Goal: Task Accomplishment & Management: Manage account settings

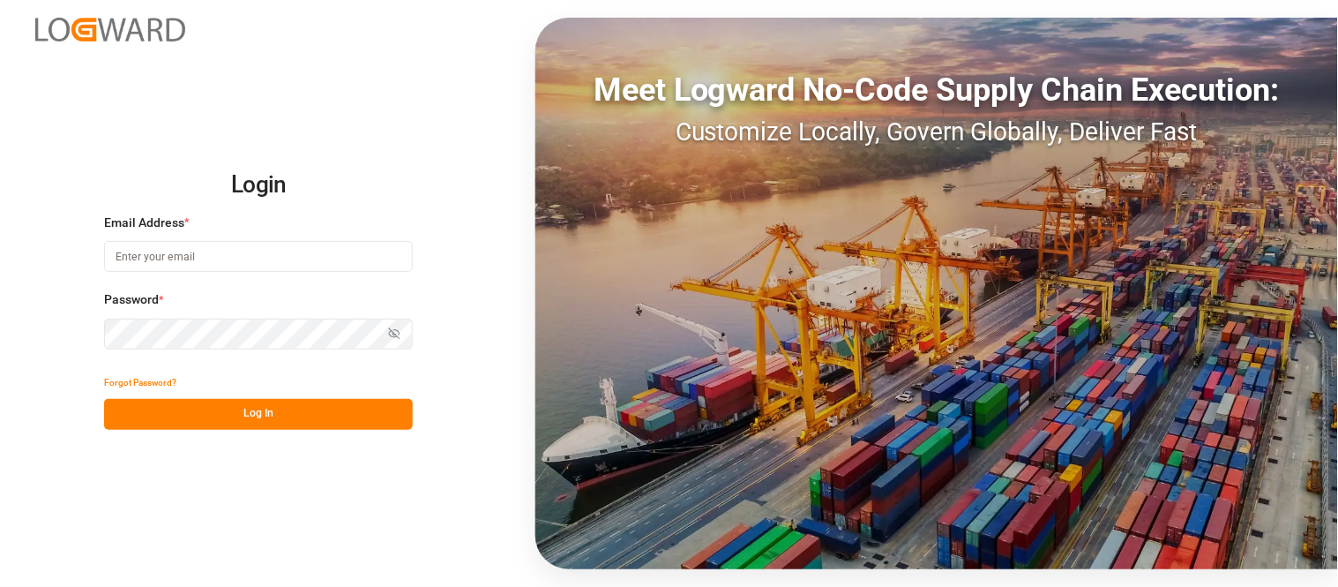
click at [247, 265] on input at bounding box center [258, 256] width 309 height 31
type input "mitzi.madrid@leschaco.com"
click at [404, 333] on button "Show password" at bounding box center [394, 333] width 37 height 31
click at [273, 411] on button "Log In" at bounding box center [258, 414] width 309 height 31
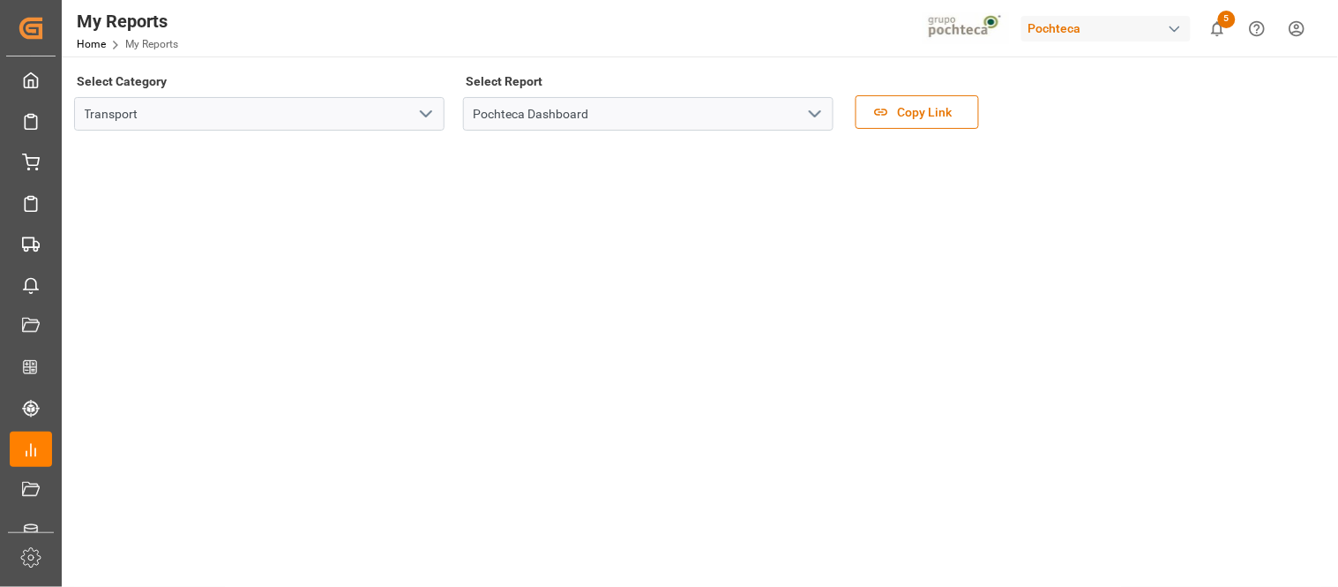
click at [1174, 31] on div "button" at bounding box center [1175, 29] width 18 height 18
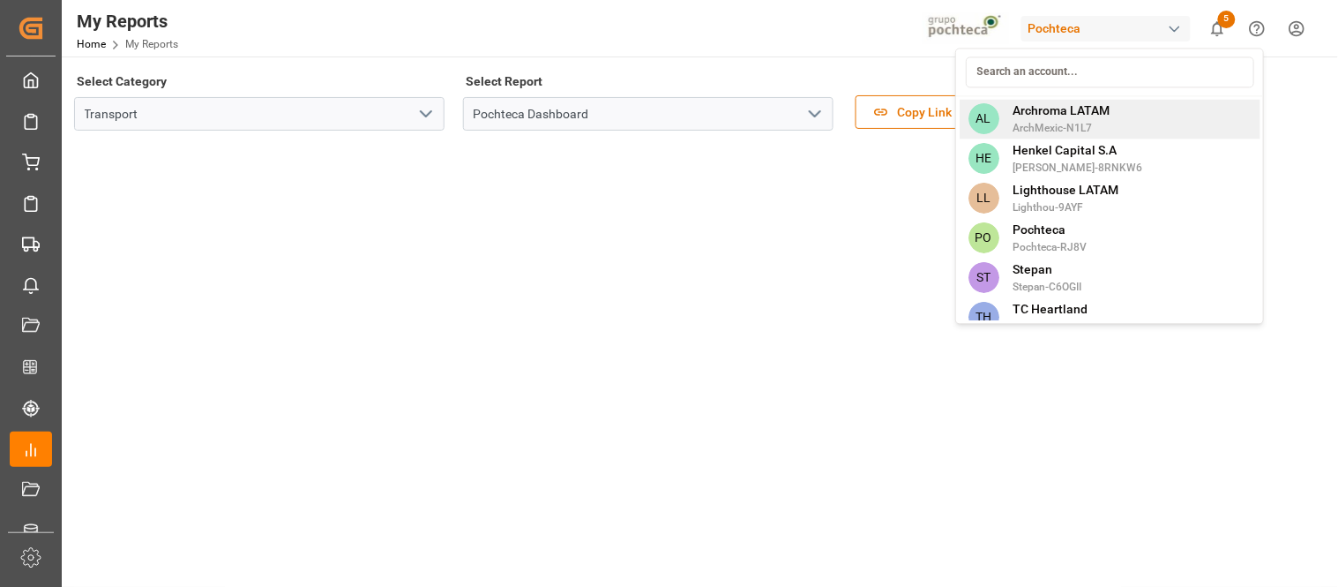
click at [1105, 106] on span "Archroma LATAM" at bounding box center [1062, 110] width 97 height 19
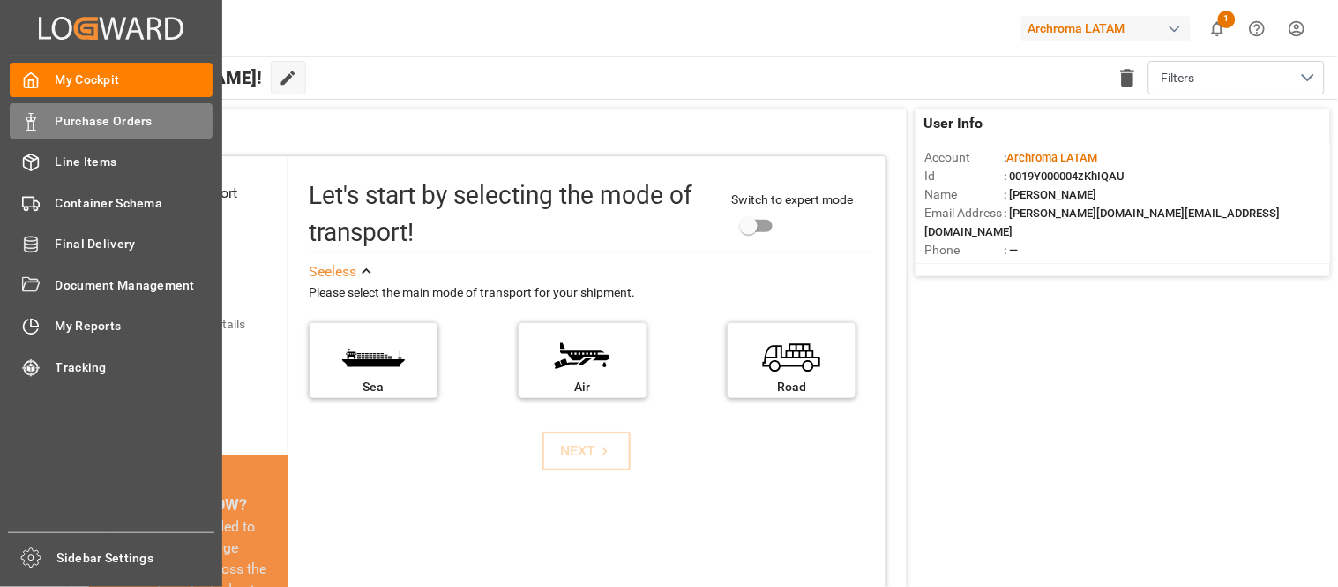
click at [89, 124] on span "Purchase Orders" at bounding box center [135, 121] width 158 height 19
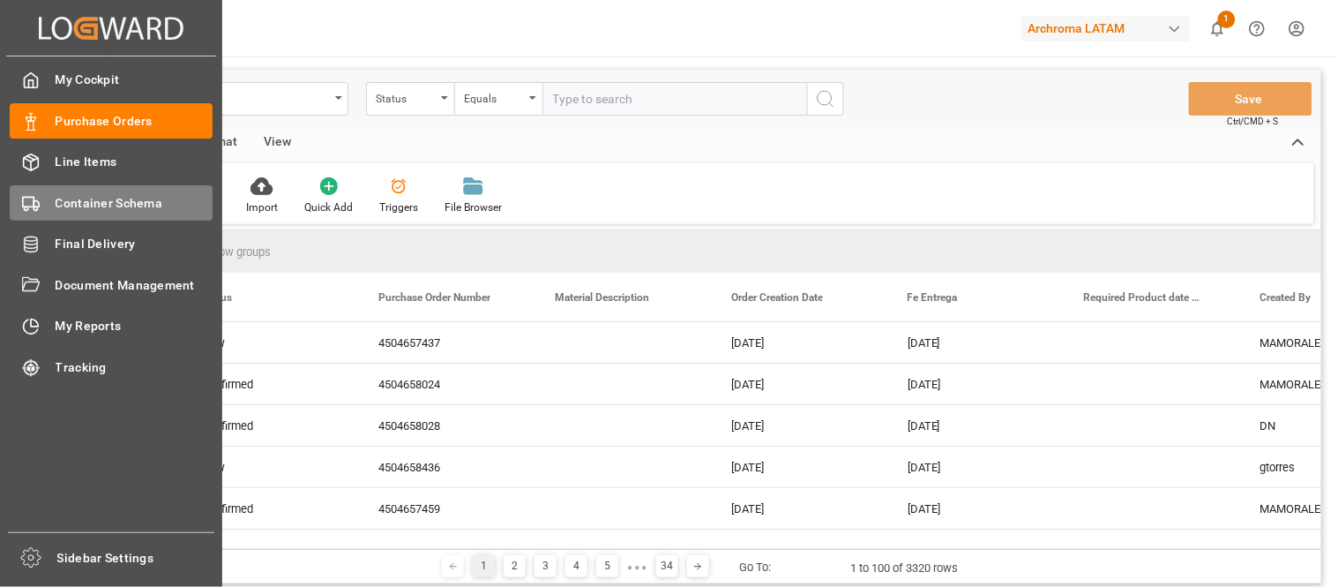
click at [60, 201] on span "Container Schema" at bounding box center [135, 203] width 158 height 19
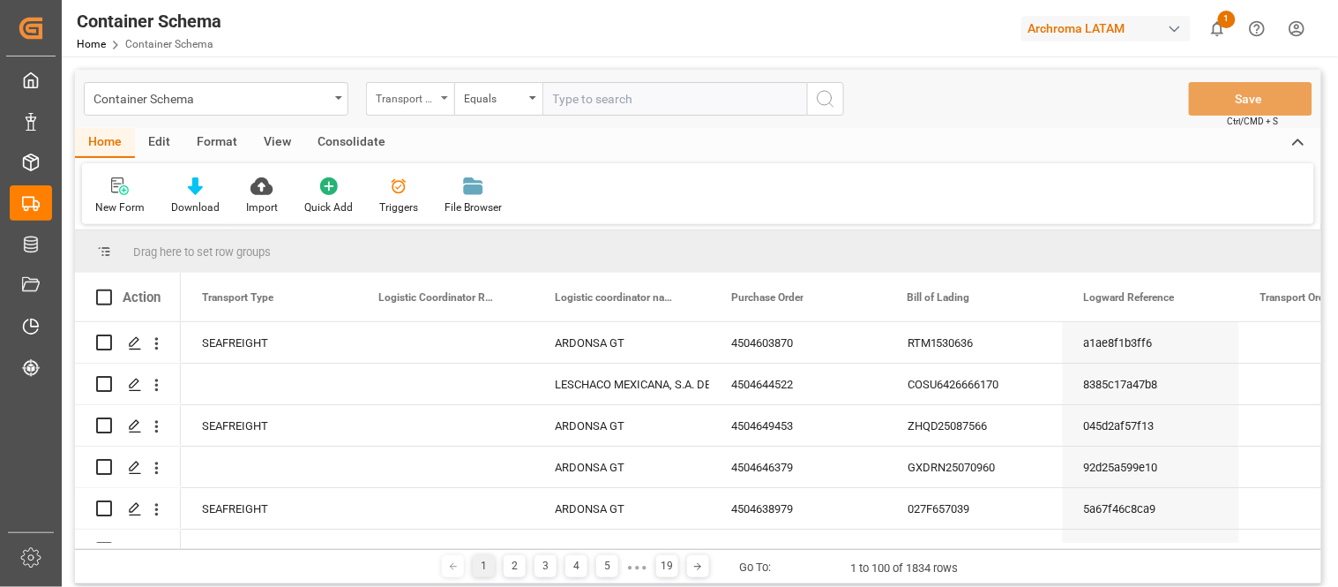
click at [451, 99] on div "Transport Type" at bounding box center [410, 99] width 88 height 34
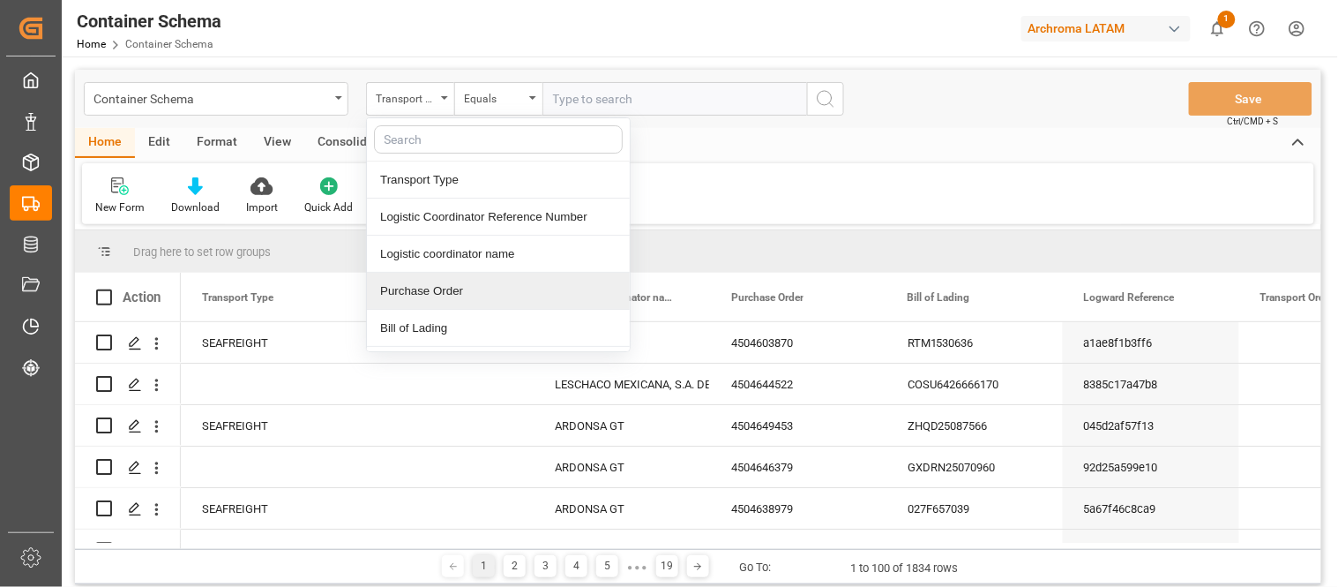
click at [456, 298] on div "Purchase Order" at bounding box center [498, 291] width 263 height 37
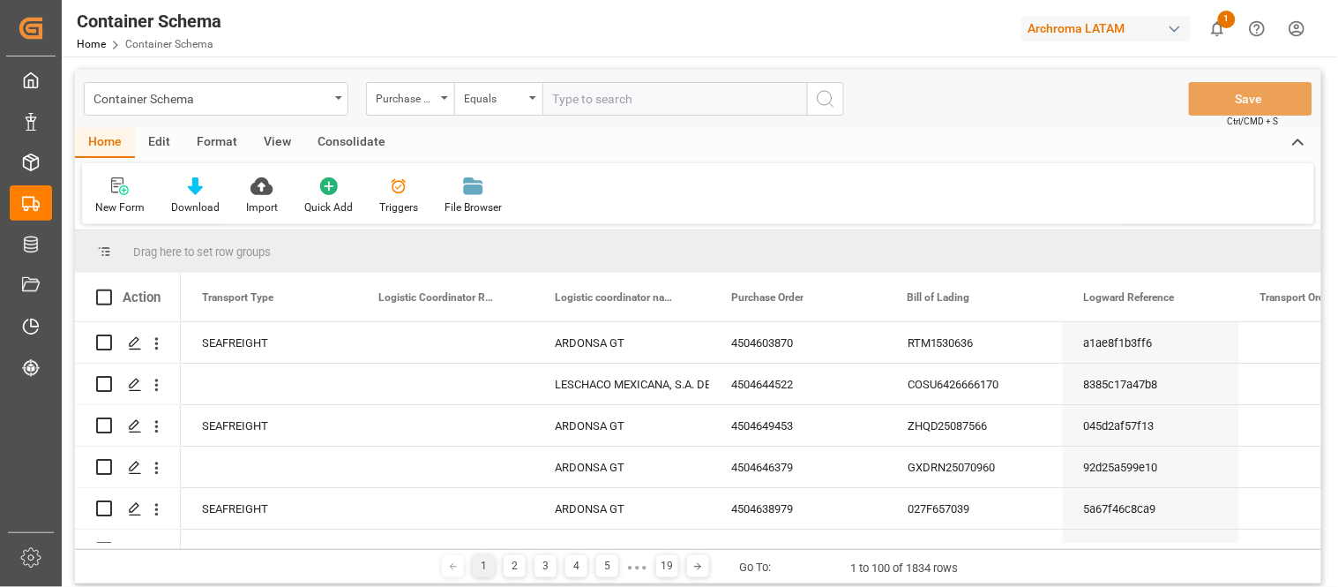
click at [601, 103] on input "text" at bounding box center [675, 99] width 265 height 34
paste input "4504649453"
type input "4504649453"
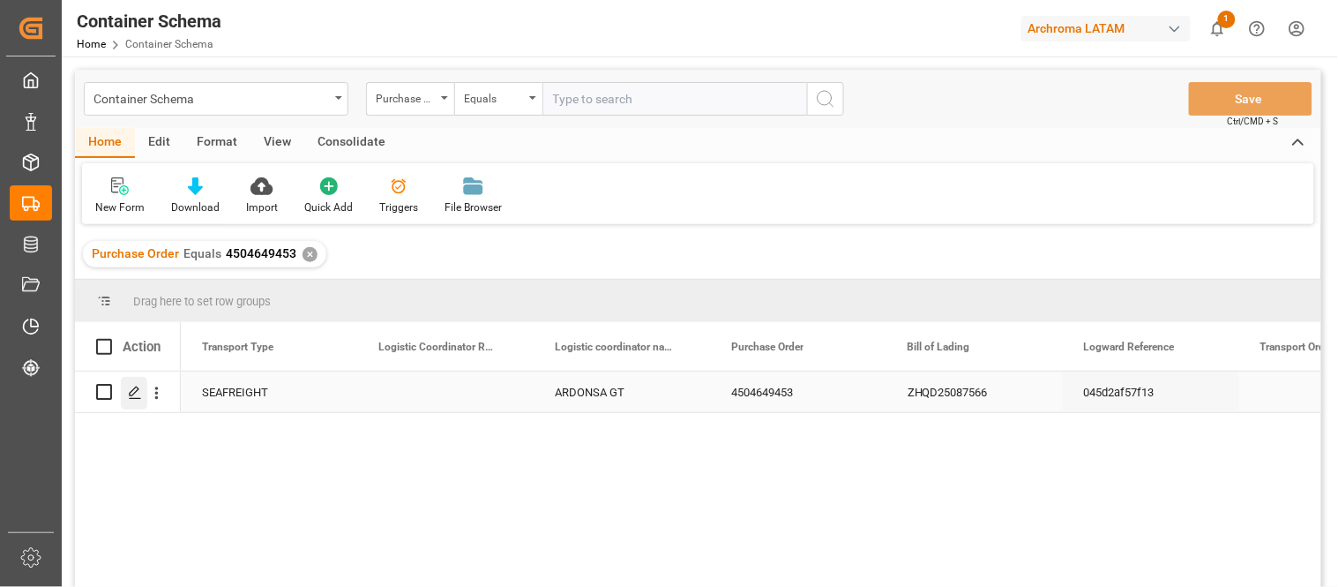
click at [128, 391] on icon "Press SPACE to select this row." at bounding box center [135, 393] width 14 height 14
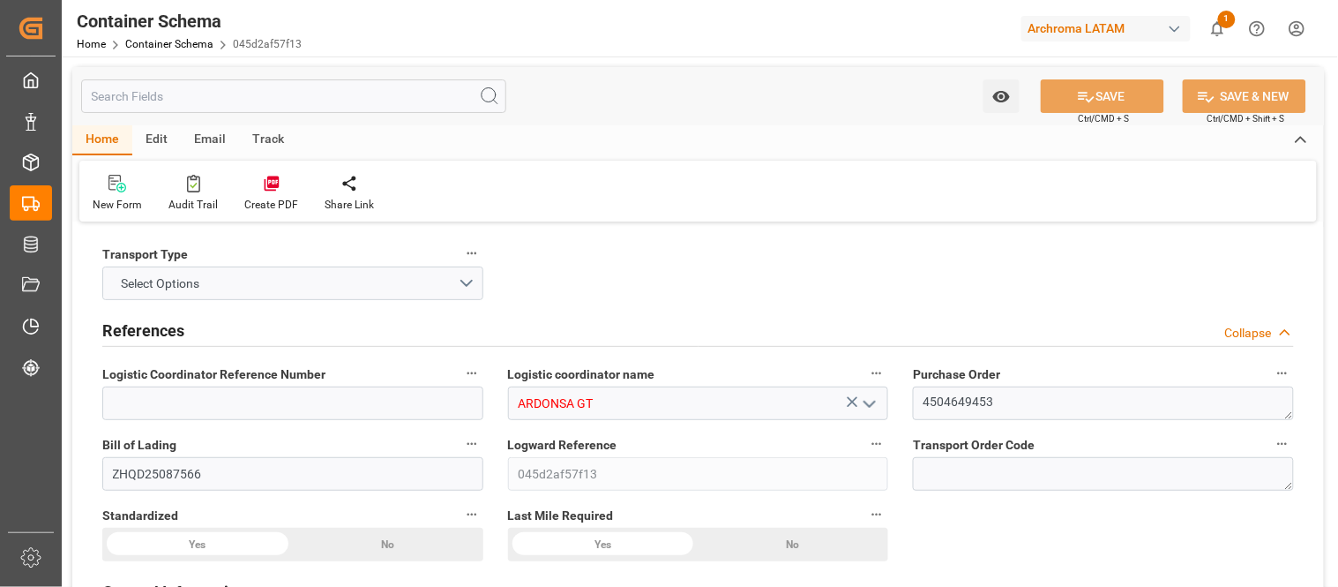
type input "0"
type input "1"
type input "10"
type input "10000"
type input "10080"
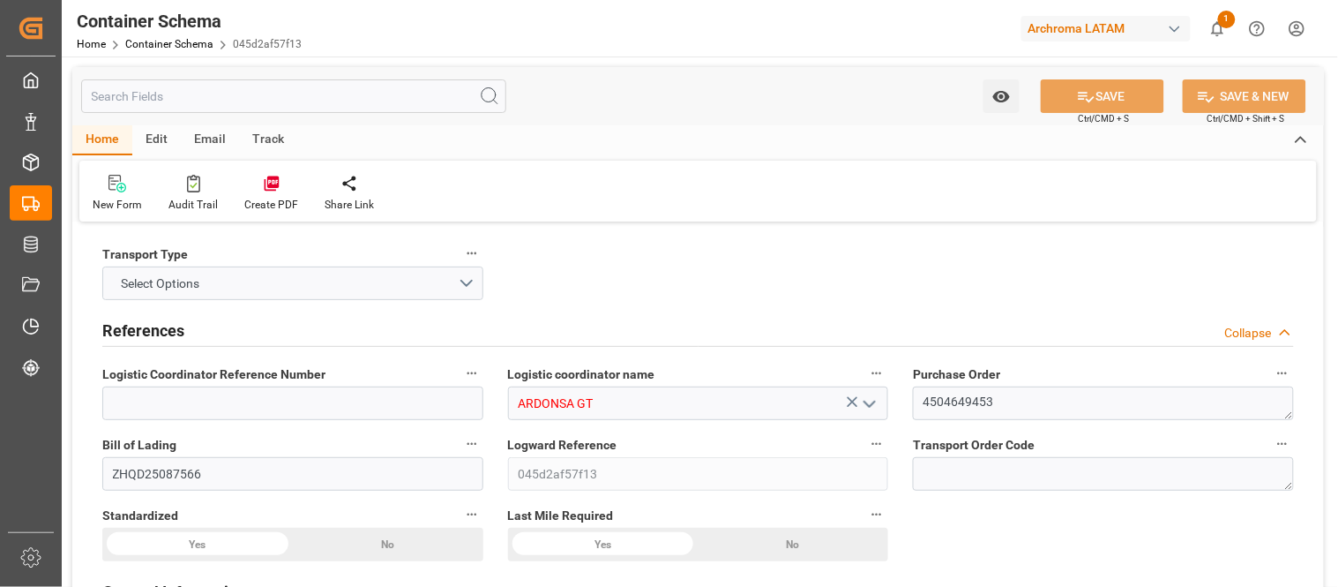
type input "Cosco"
type input "COSCO Shipping Co. Ltd."
type input "CNQDG"
type input "GTPRQ"
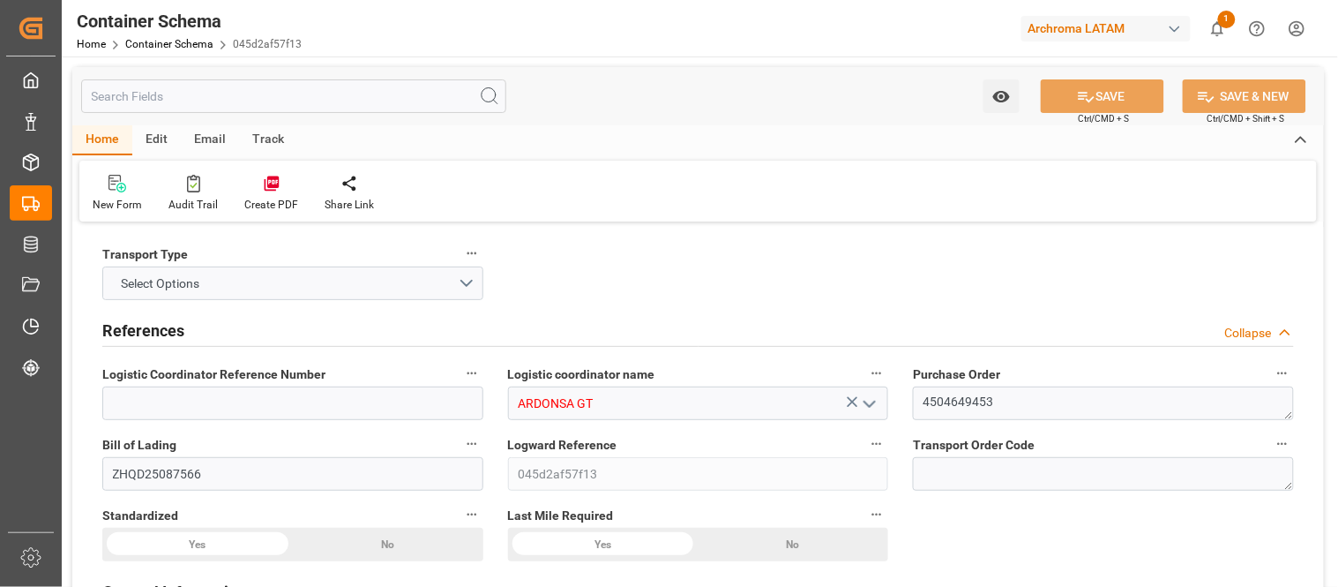
type input "9523093"
type input "20-08-2025 11:45"
type input "20-08-2025"
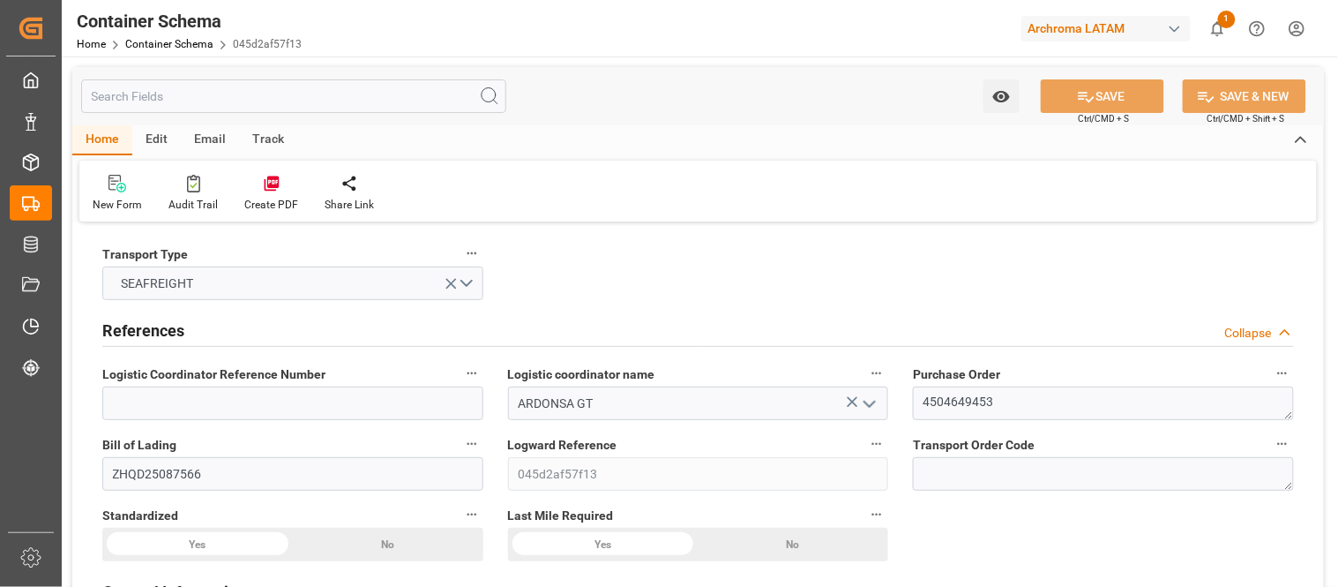
type input "17-09-2025"
type input "16-08-2025 00:00"
type input "05-10-2025 06:00"
click at [262, 131] on div "Track" at bounding box center [268, 140] width 58 height 30
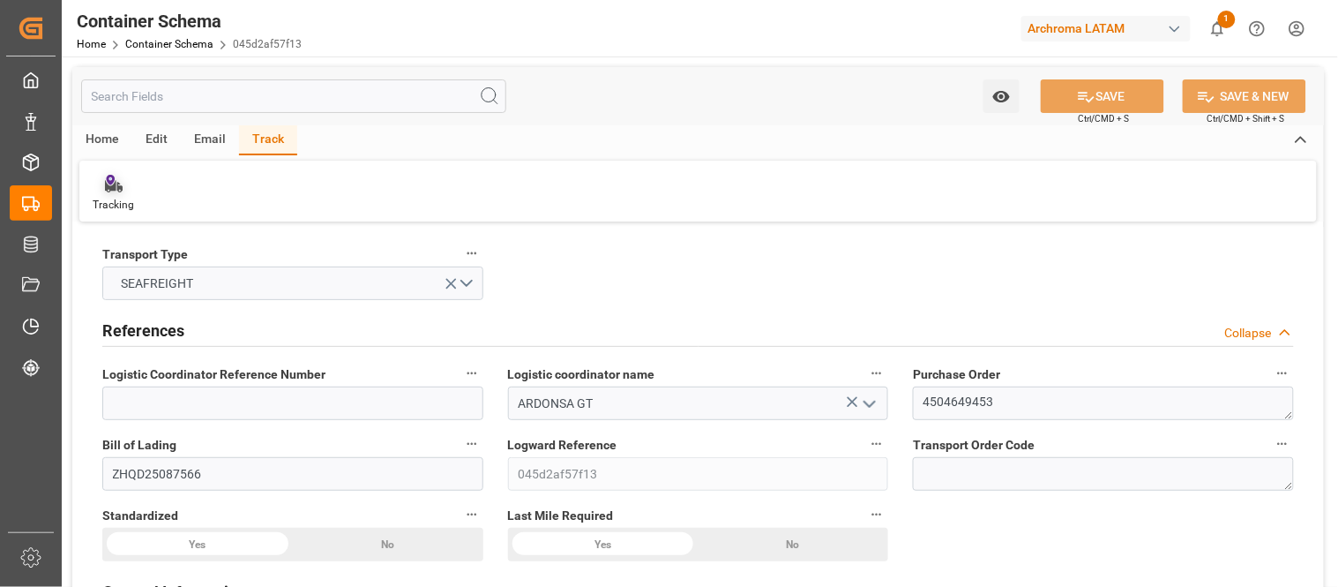
click at [118, 199] on div "Tracking" at bounding box center [113, 205] width 41 height 16
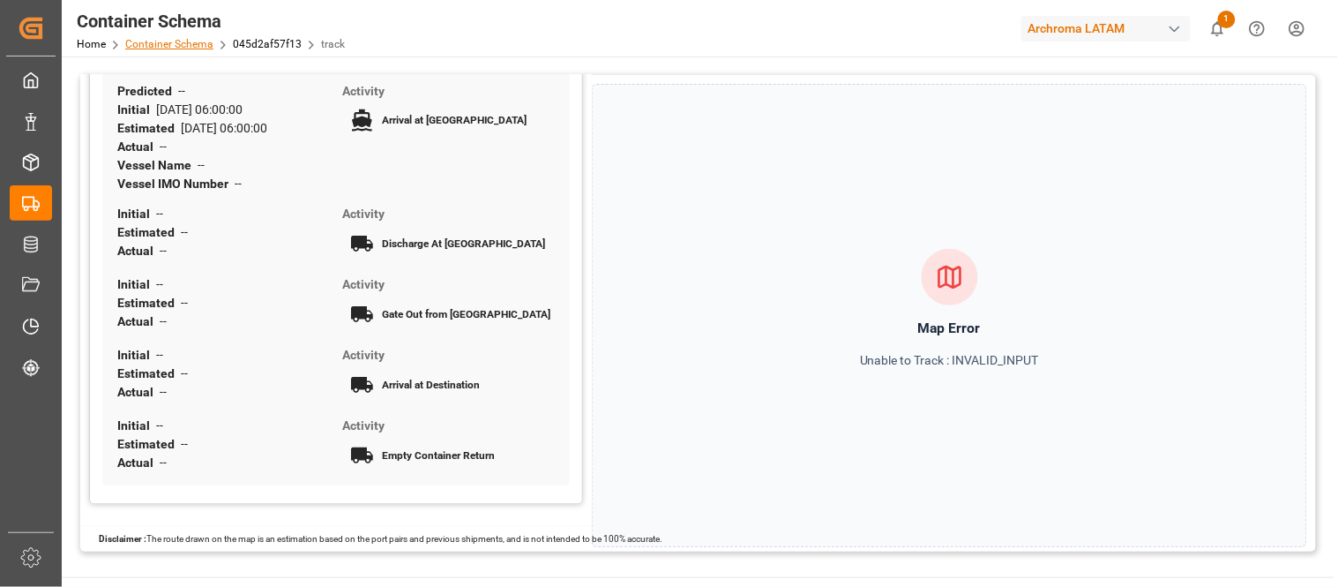
click at [159, 46] on link "Container Schema" at bounding box center [169, 44] width 88 height 12
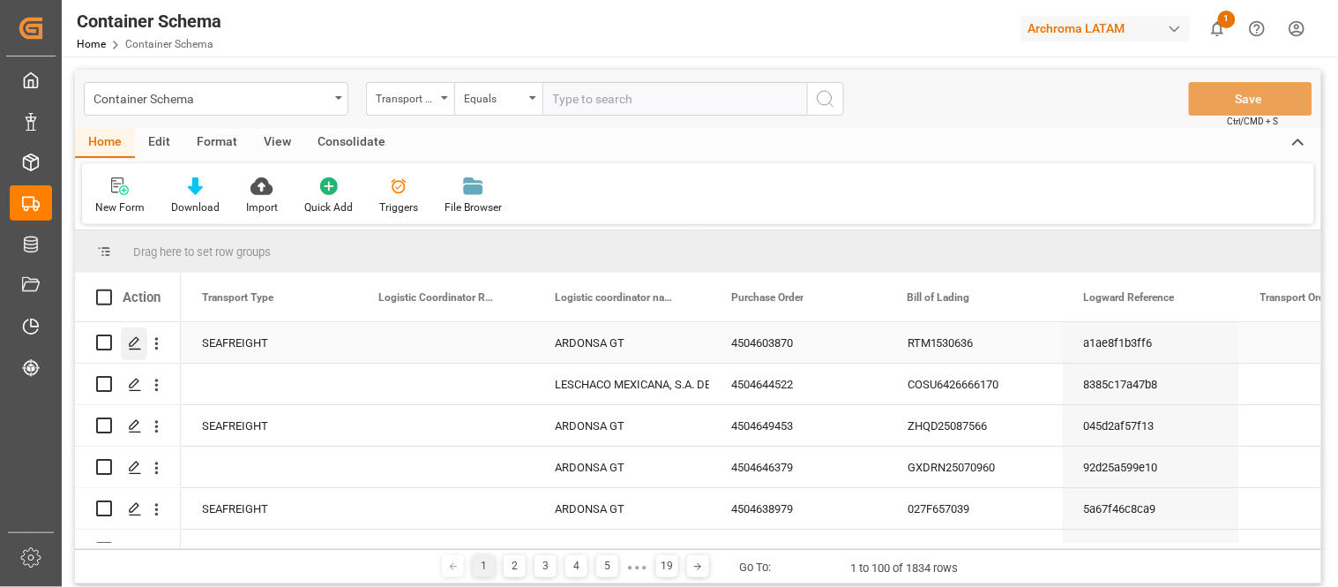
click at [135, 349] on div "Press SPACE to select this row." at bounding box center [134, 343] width 26 height 33
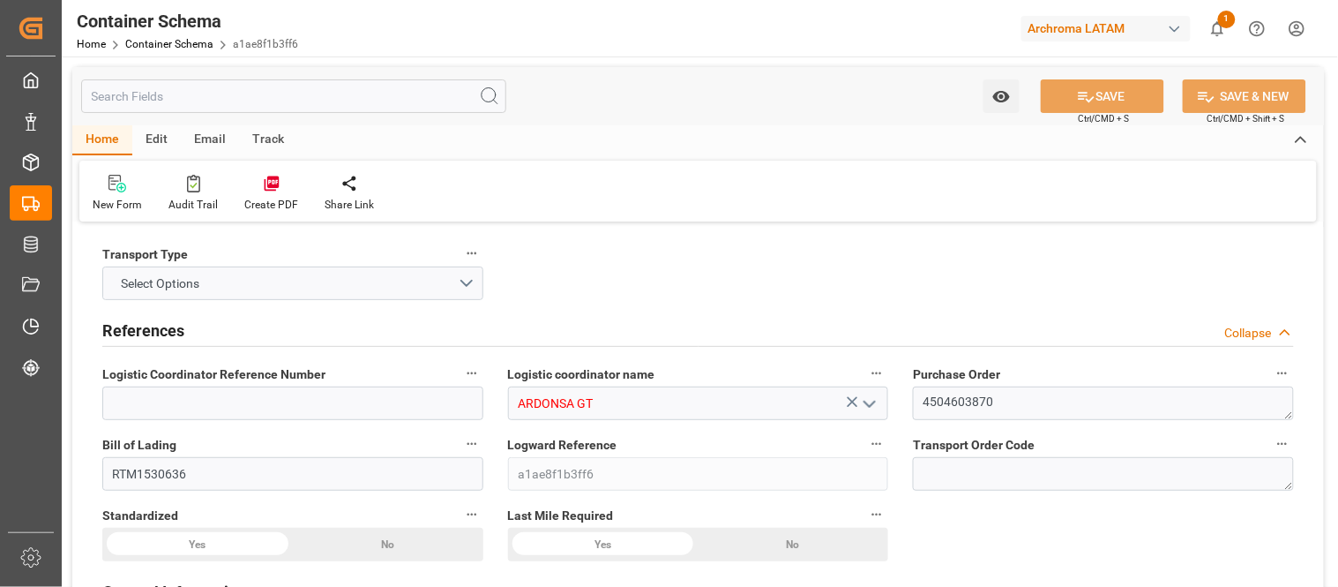
type input "0"
type input "1"
type input "56"
type input "13160"
type input "14140"
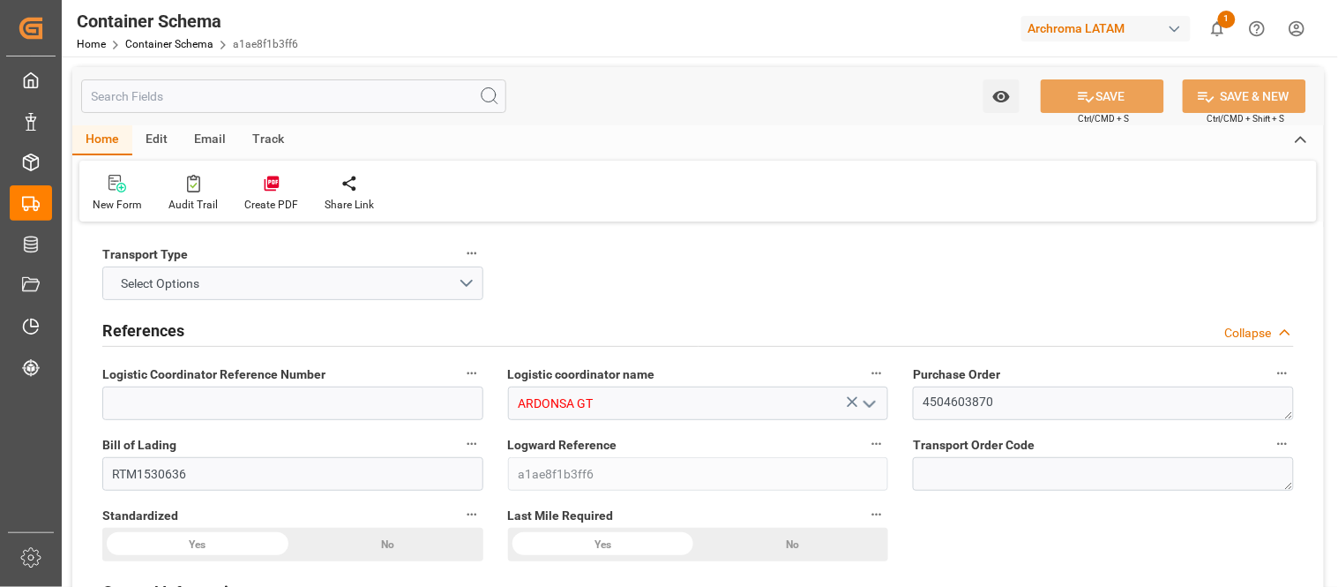
type input "CMACGM"
type input "CMA CGM Group"
type input "NLRTM"
type input "GTSTZ"
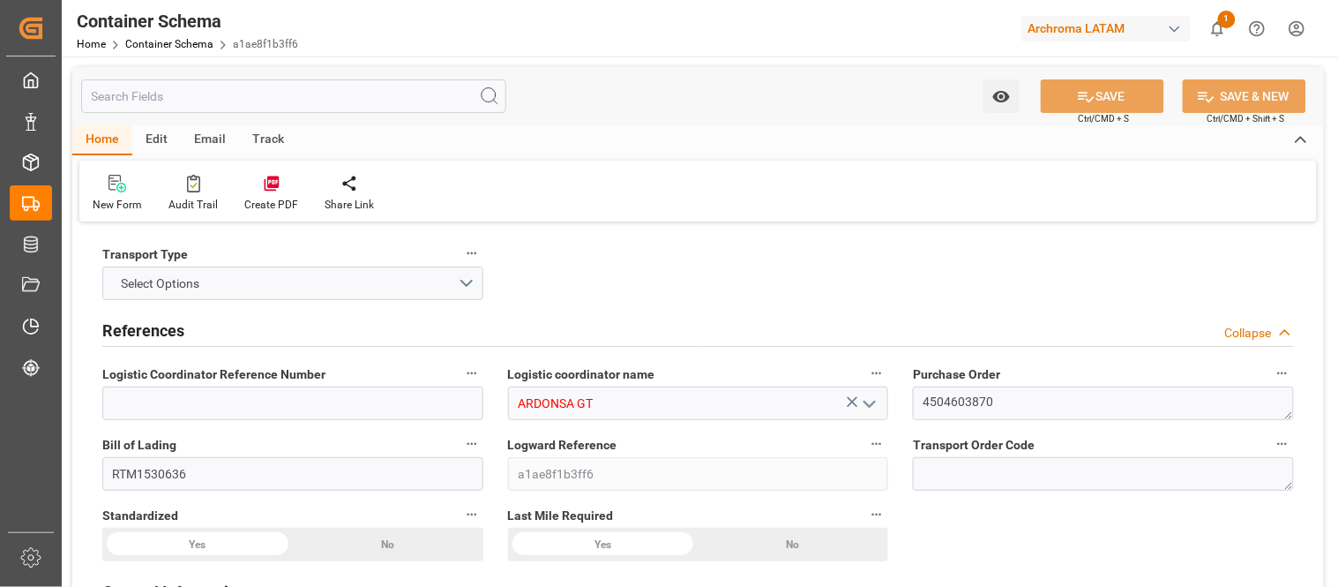
type input "9723277"
type input "29-07-2025 11:00"
type input "29-07-2025"
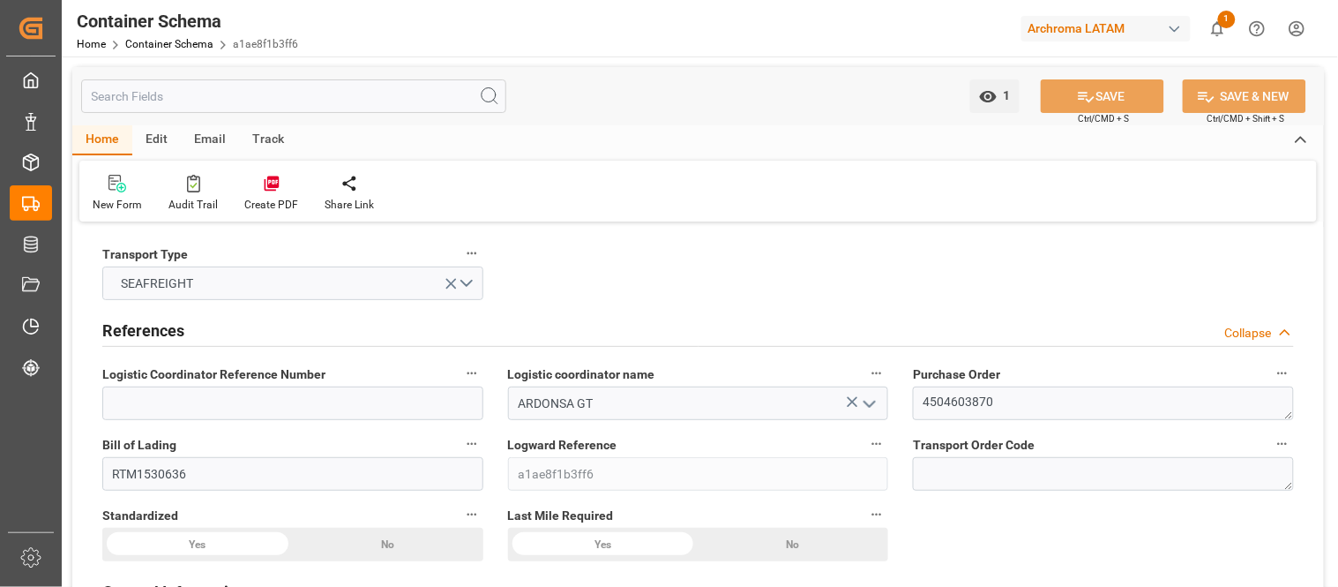
type input "16-08-2025"
type input "25-06-2025 21:20"
type input "09-07-2025 16:30"
type input "09-07-2025 16:24"
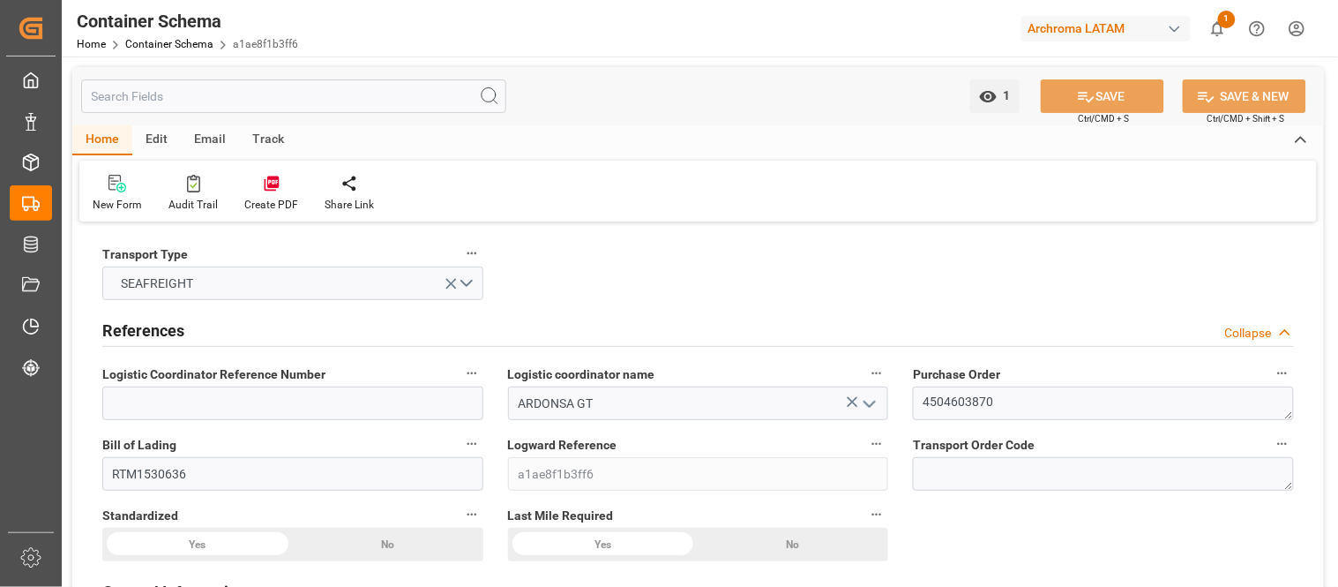
type input "03-09-2025 00:00"
type input "16-08-2025 06:00"
type input "03-09-2025 00:00"
type input "16-08-2025 06:00"
click at [273, 143] on div "Track" at bounding box center [268, 140] width 58 height 30
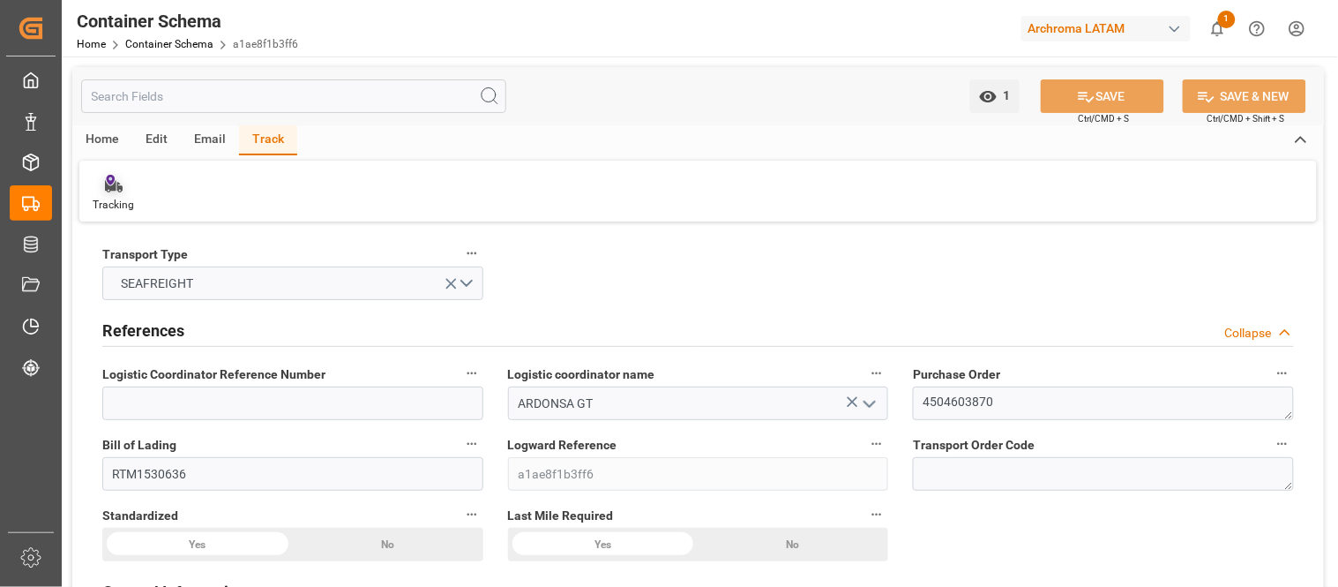
click at [105, 188] on icon at bounding box center [114, 184] width 18 height 18
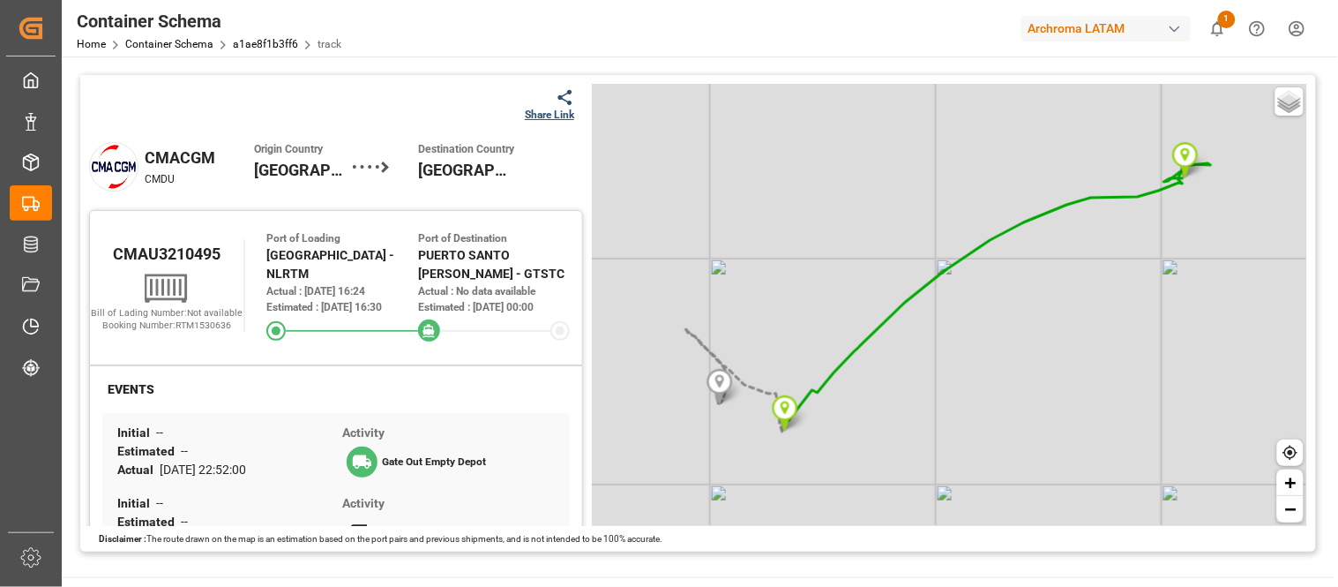
click at [556, 107] on div "Share Link" at bounding box center [549, 115] width 49 height 16
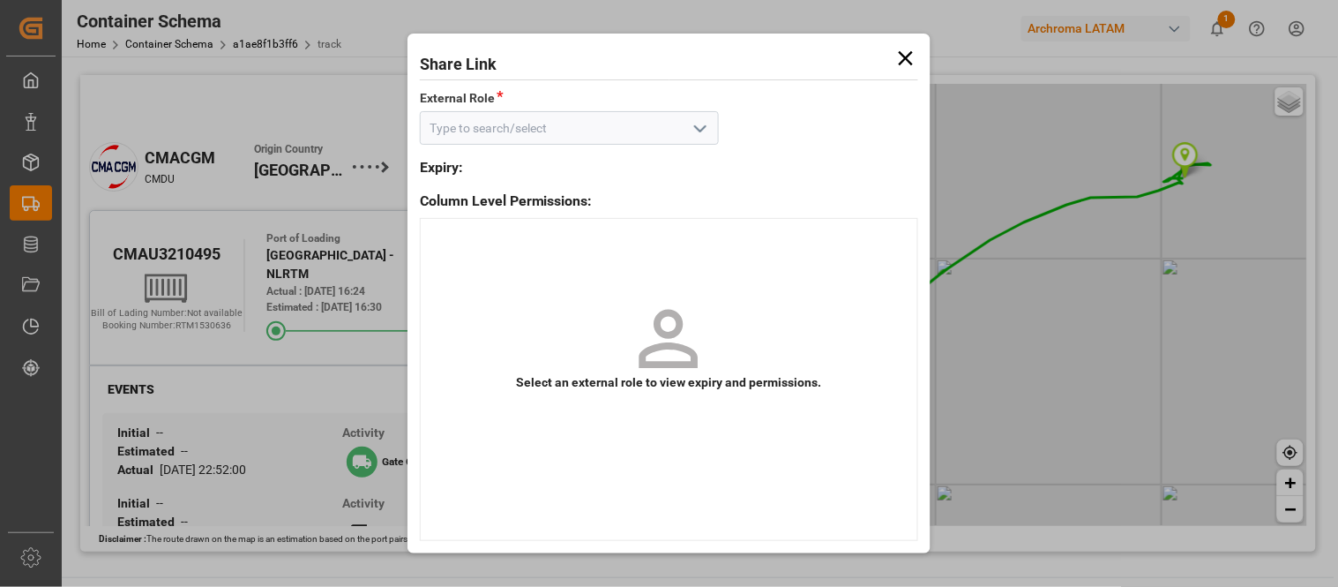
click at [538, 119] on input at bounding box center [569, 128] width 299 height 34
type input "m"
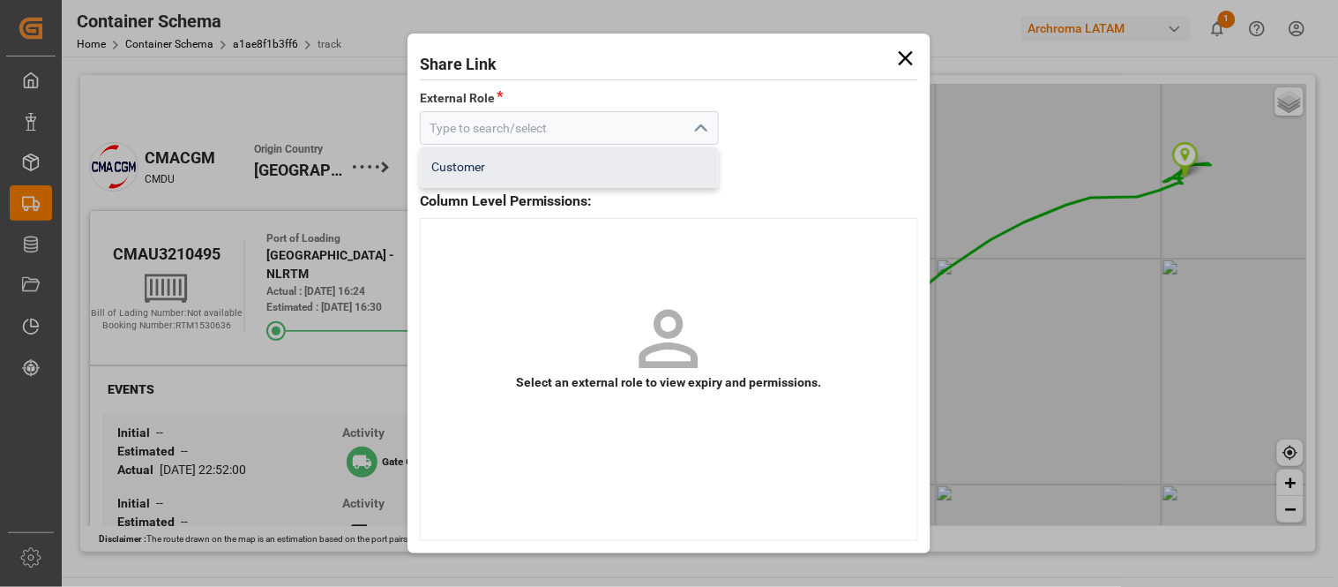
click at [470, 169] on div "Customer" at bounding box center [569, 167] width 297 height 40
type input "Customer"
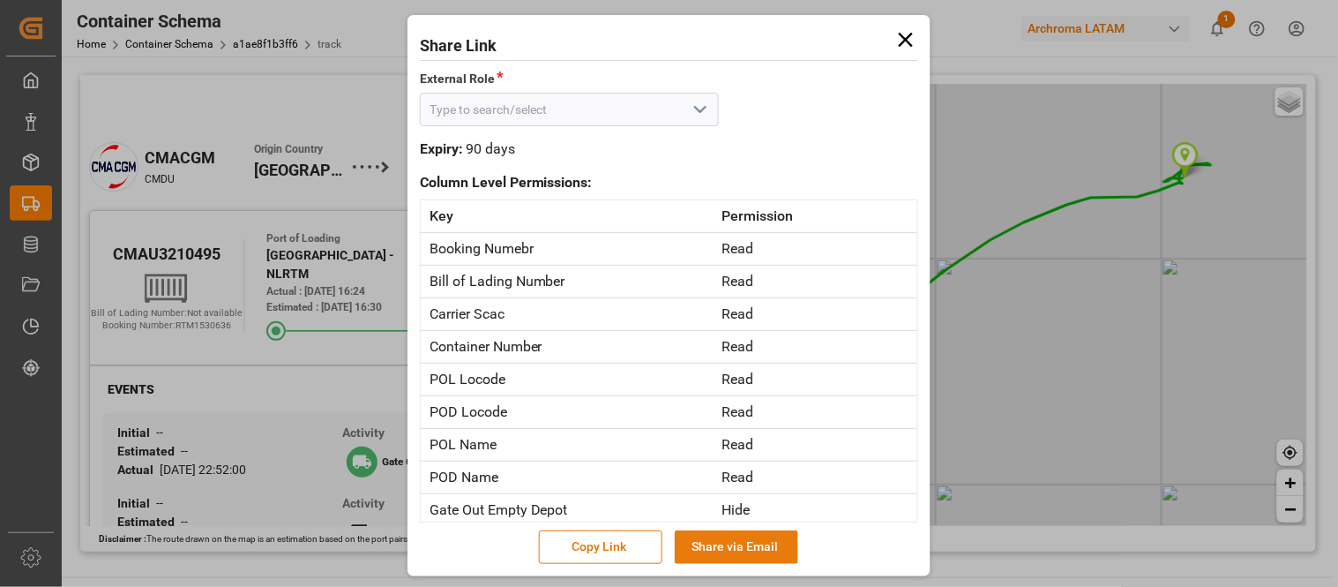
click at [723, 552] on button "Share via Email" at bounding box center [737, 547] width 124 height 34
type input "Customer"
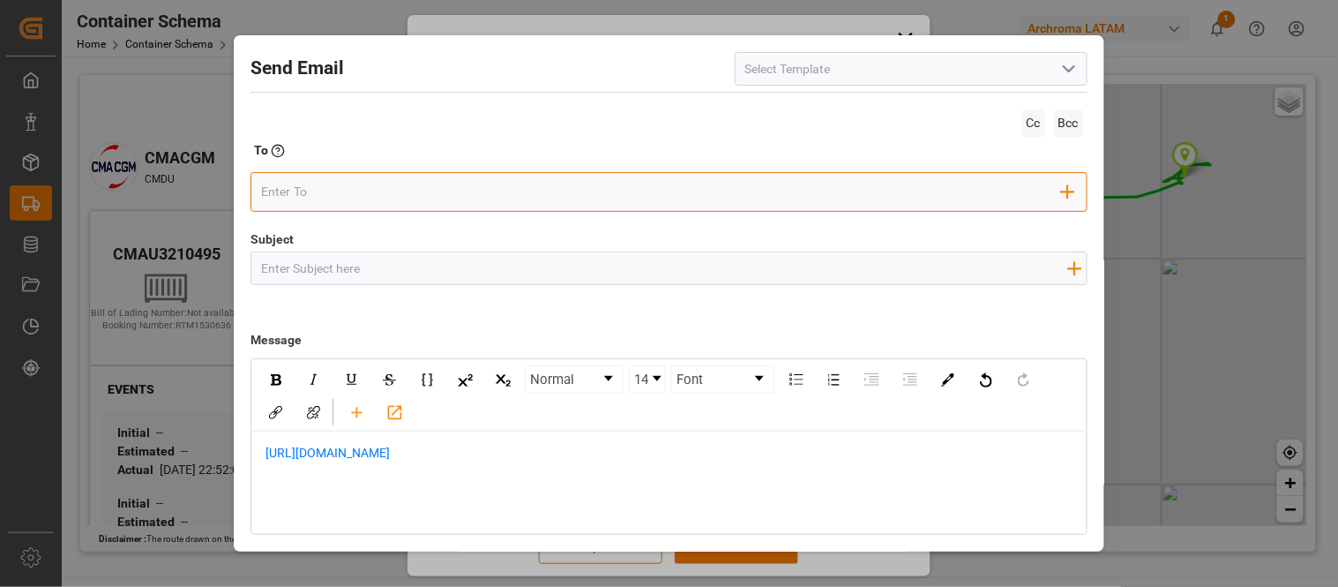
click at [384, 188] on input "email" at bounding box center [661, 192] width 801 height 26
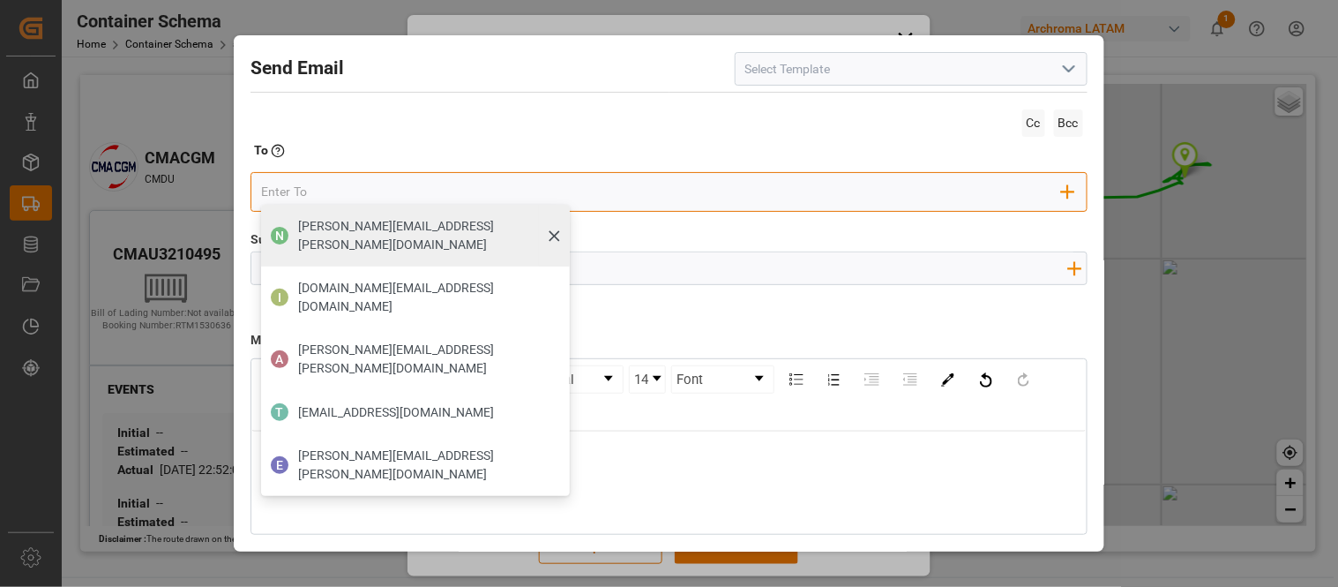
type input "mitzi.madrid"
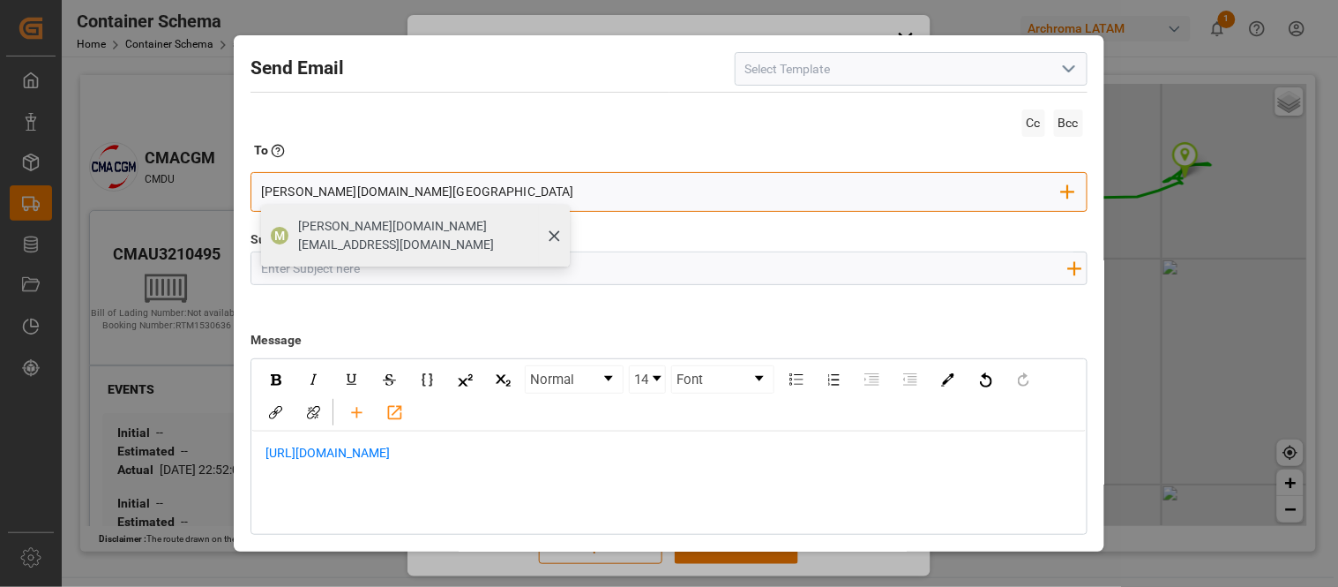
click at [363, 226] on span "mitzi.madrid@leschaco.com" at bounding box center [427, 235] width 259 height 37
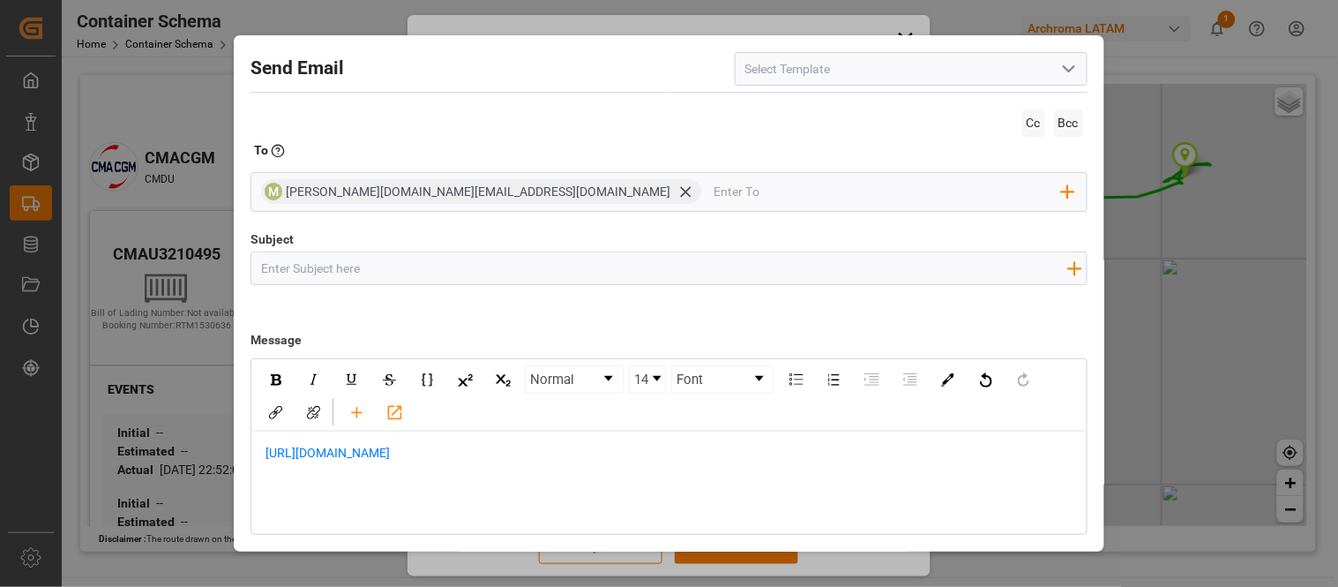
click at [360, 265] on input "Subject" at bounding box center [663, 267] width 824 height 31
type input "Link"
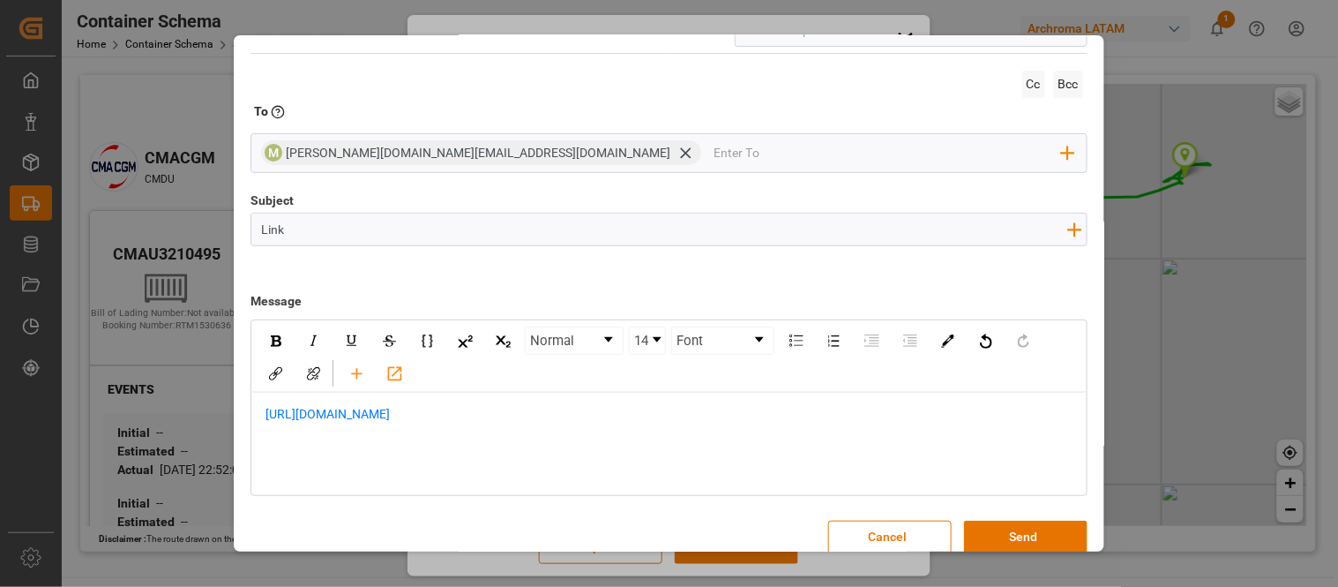
scroll to position [57, 0]
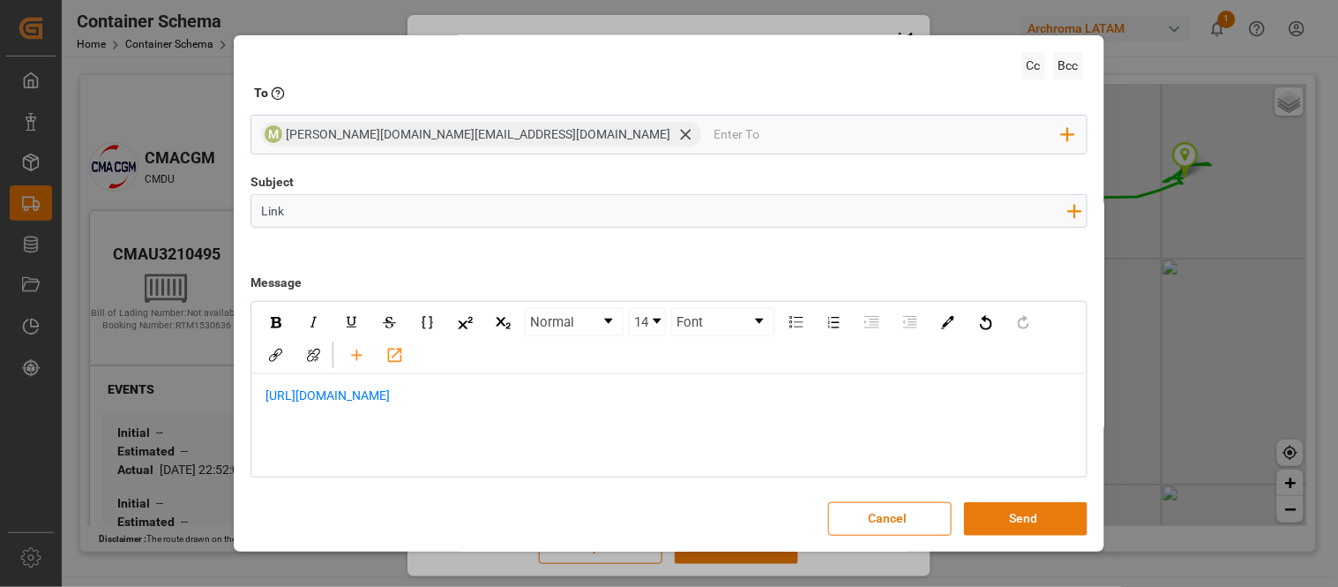
click at [1029, 521] on button "Send" at bounding box center [1026, 519] width 124 height 34
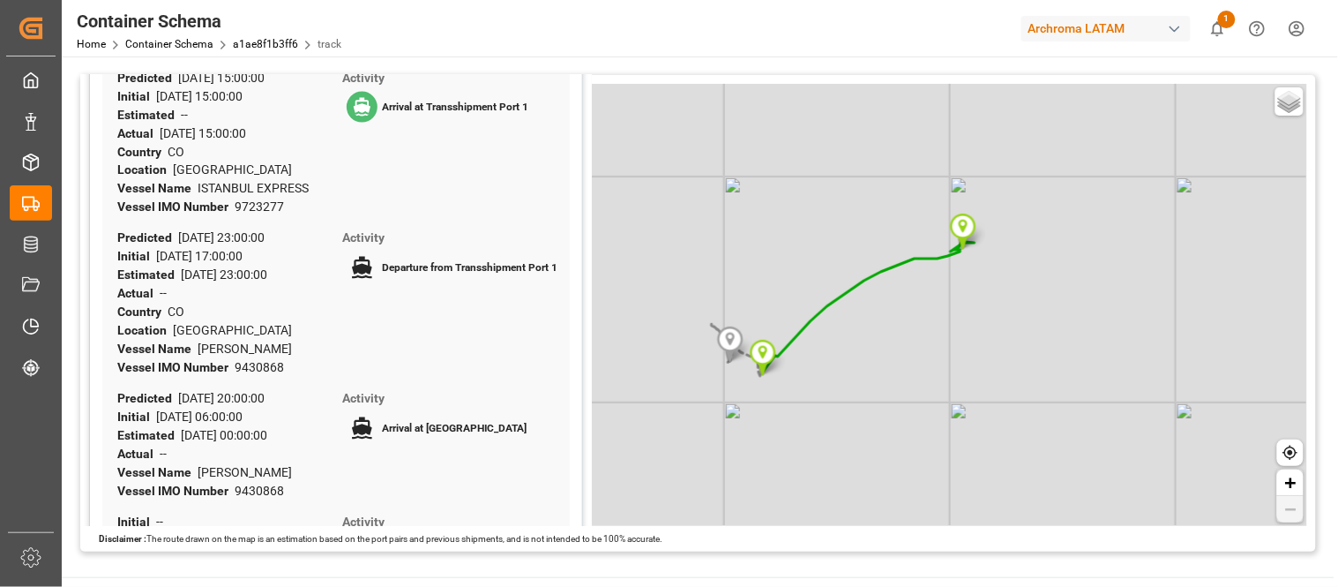
scroll to position [755, 0]
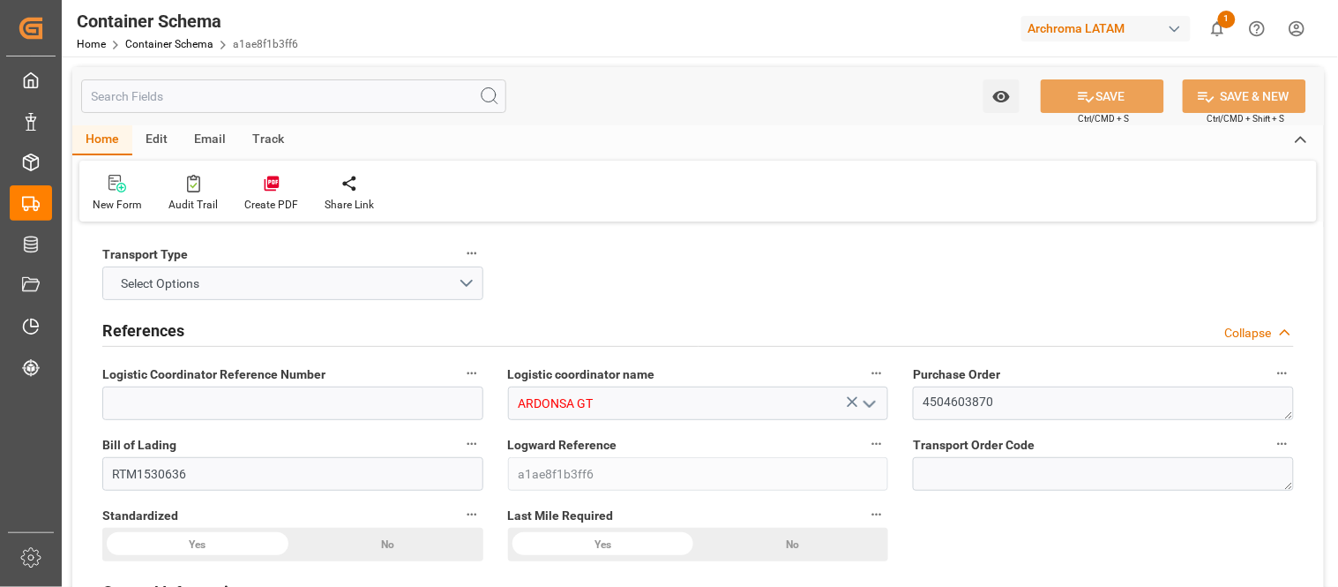
type input "0"
type input "1"
type input "56"
type input "13160"
type input "14140"
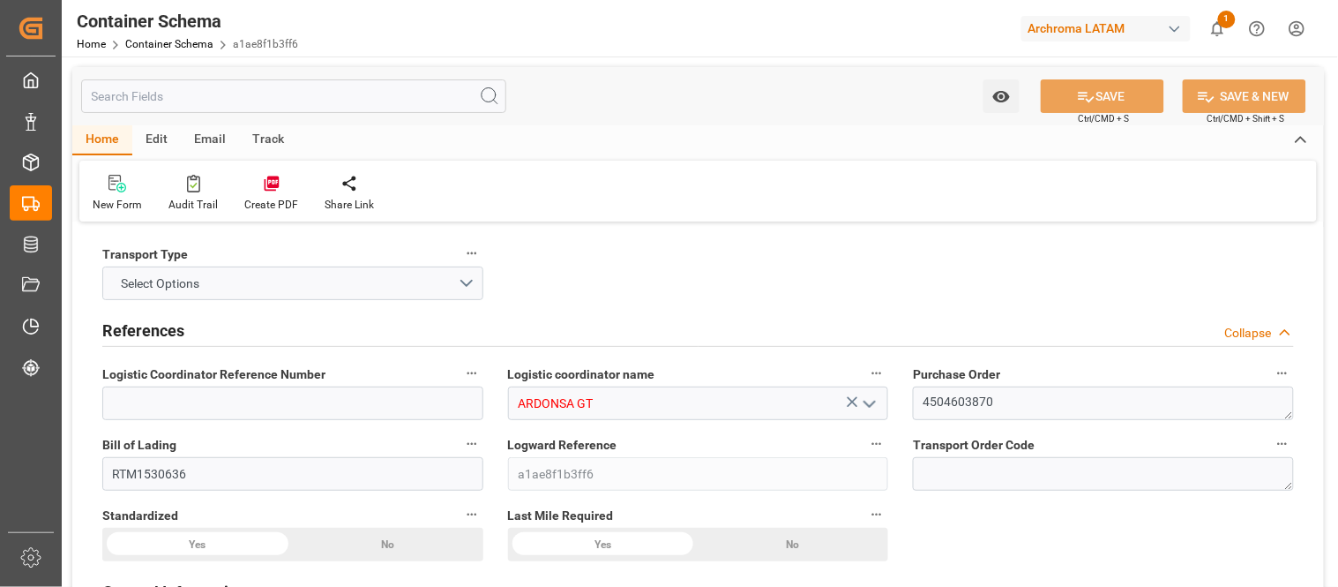
type input "CMACGM"
type input "CMA CGM Group"
type input "NLRTM"
type input "GTSTZ"
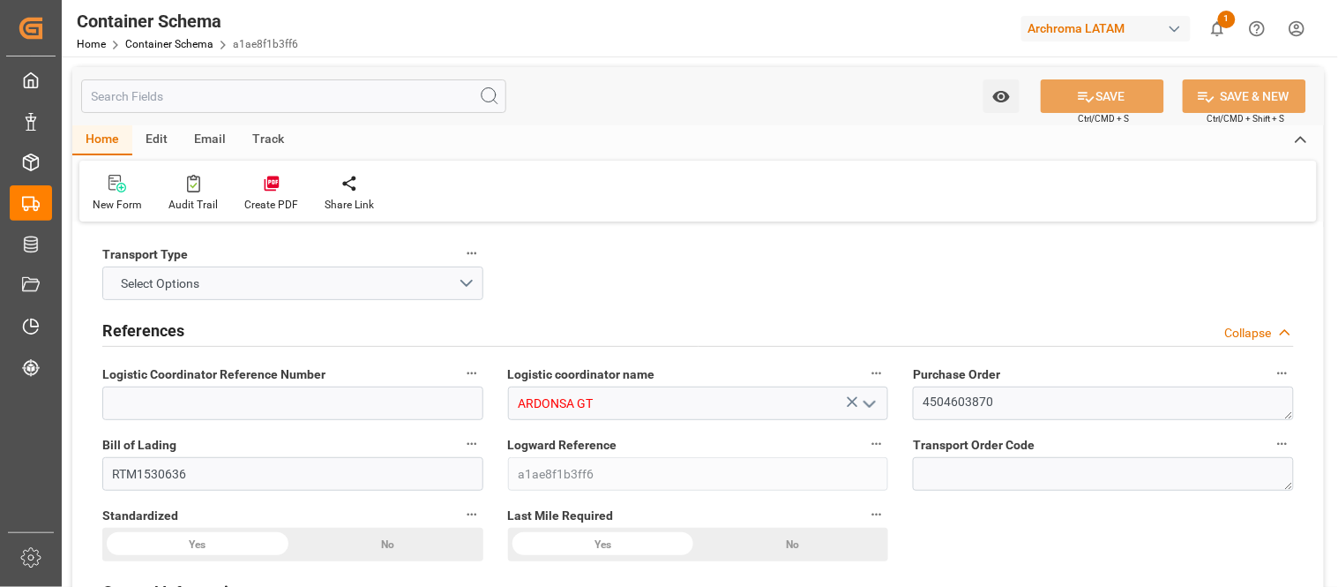
type input "9723277"
type input "29-07-2025 11:00"
type input "29-07-2025"
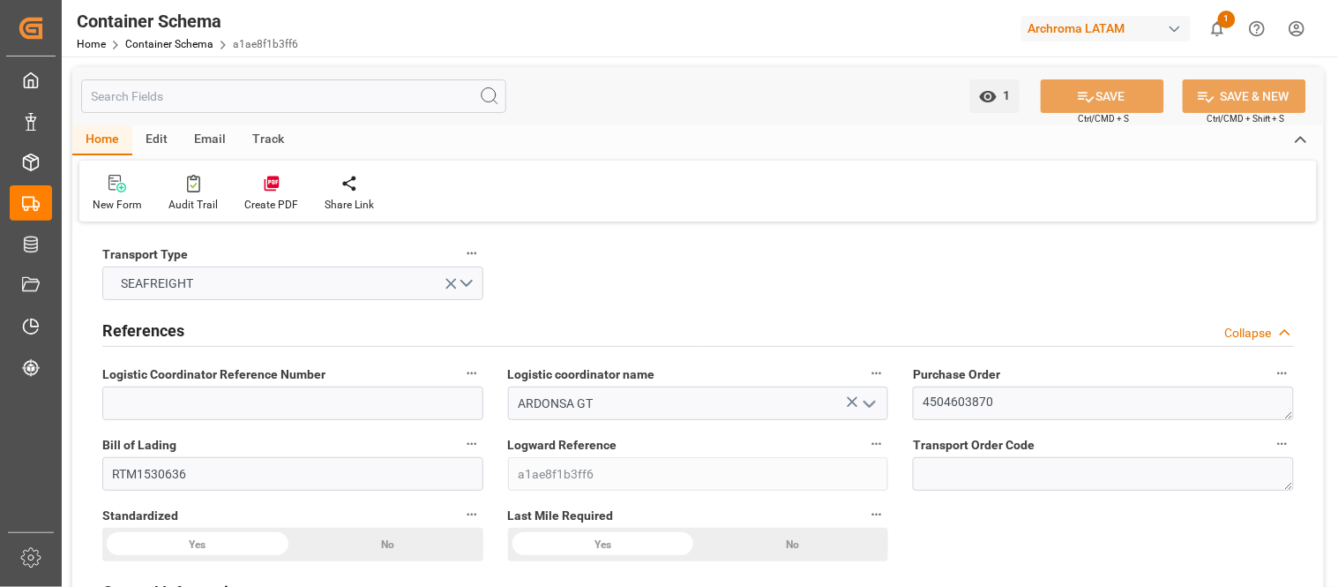
type input "16-08-2025"
type input "25-06-2025 21:20"
type input "09-07-2025 16:30"
type input "09-07-2025 16:24"
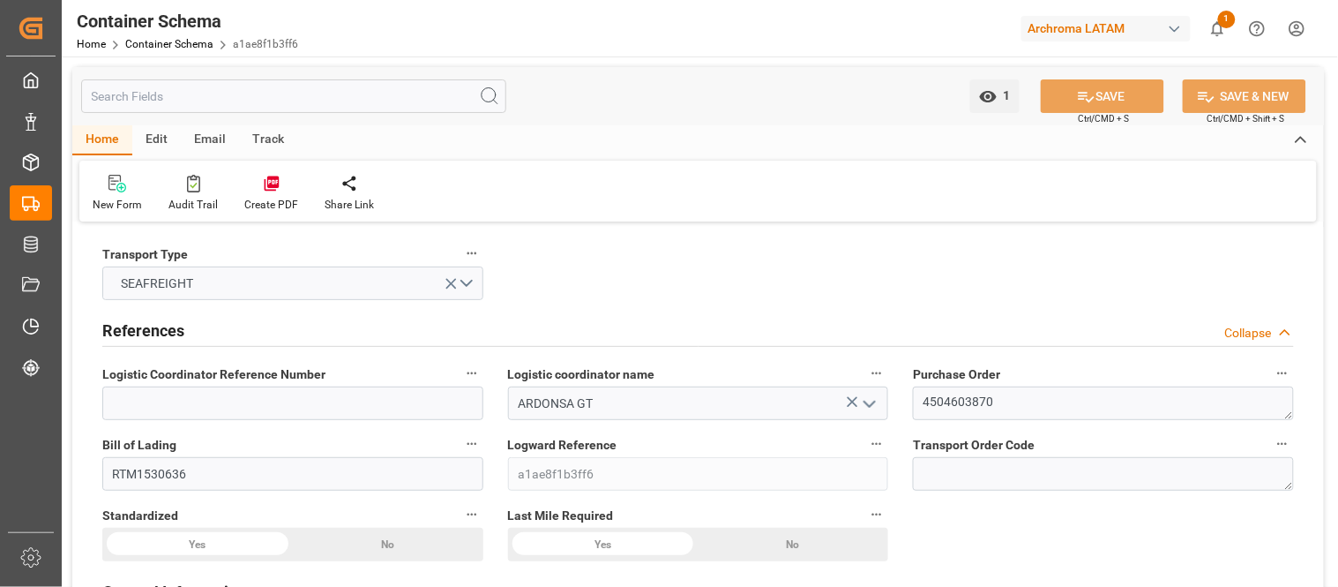
type input "03-09-2025 00:00"
type input "16-08-2025 06:00"
type input "03-09-2025 00:00"
type input "16-08-2025 06:00"
click at [183, 47] on link "Container Schema" at bounding box center [169, 44] width 88 height 12
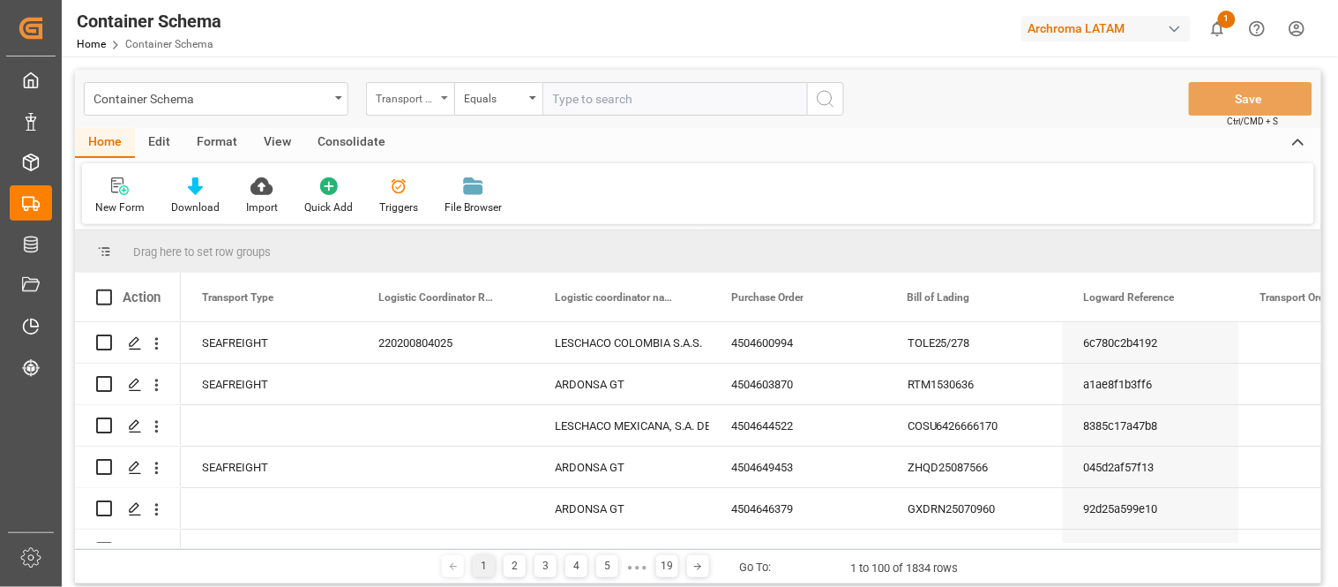
click at [436, 102] on div "Transport Type" at bounding box center [410, 99] width 88 height 34
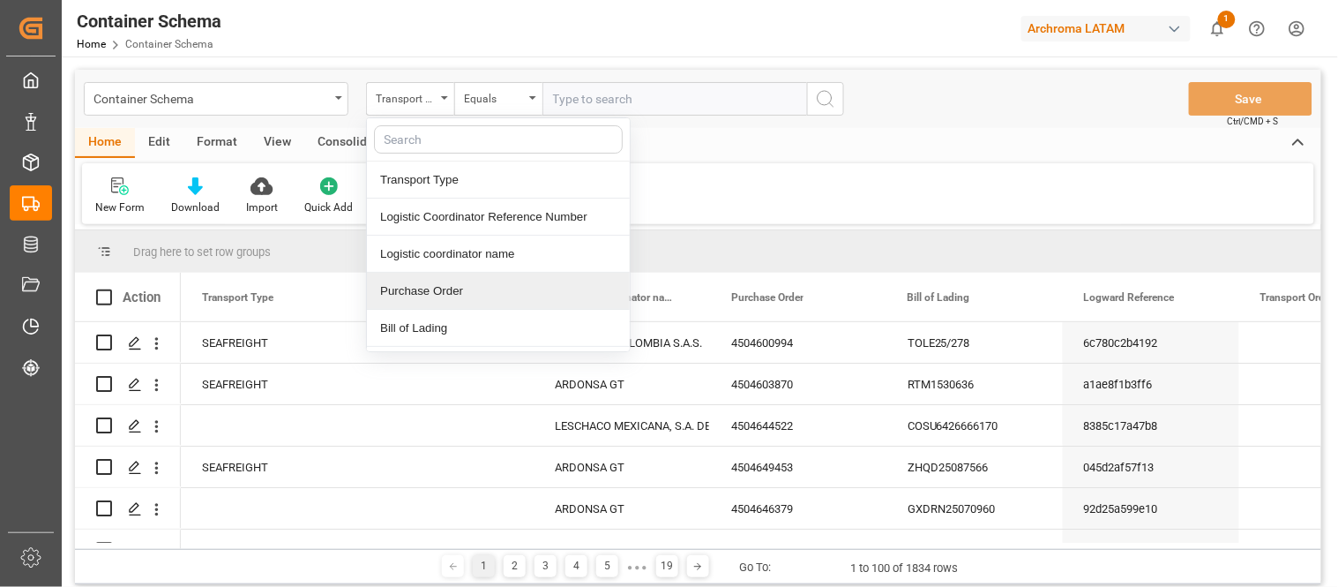
click at [446, 286] on div "Purchase Order" at bounding box center [498, 291] width 263 height 37
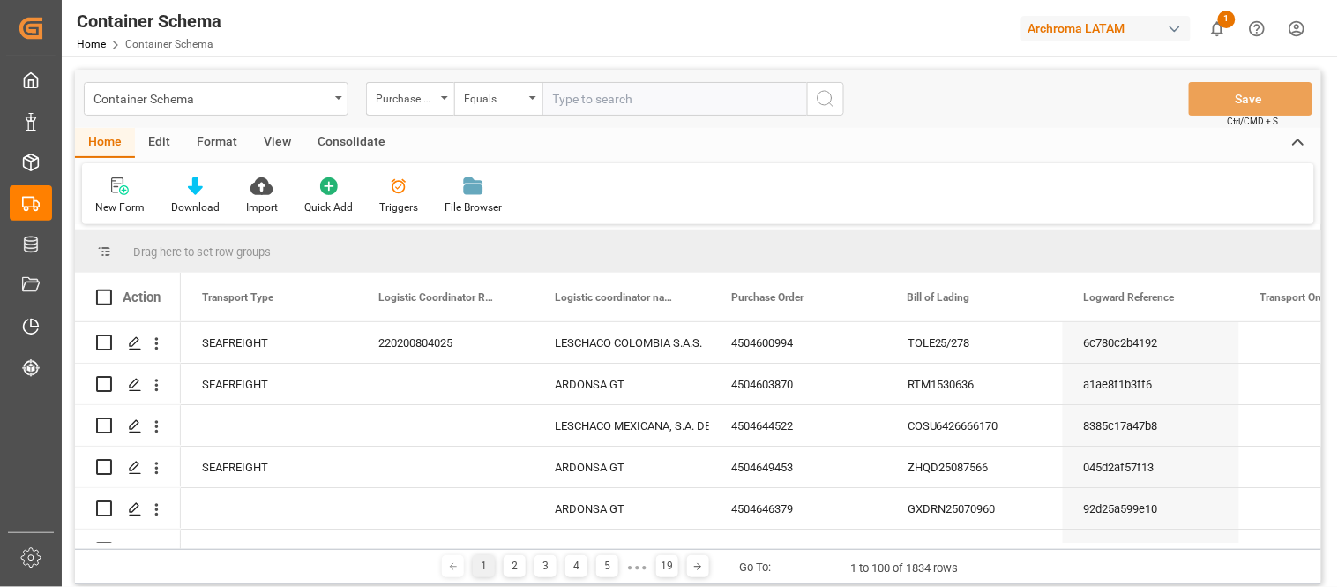
click at [563, 95] on input "text" at bounding box center [675, 99] width 265 height 34
type input "4504641919"
click at [820, 101] on icon "search button" at bounding box center [825, 98] width 21 height 21
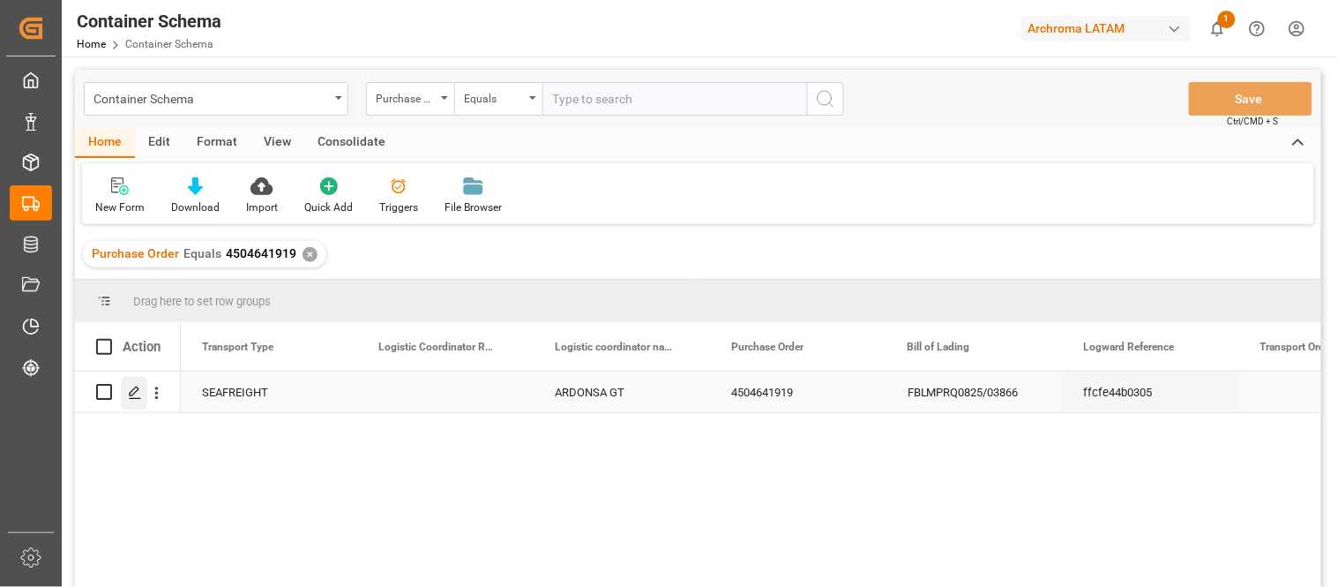
click at [125, 391] on div "Press SPACE to select this row." at bounding box center [134, 393] width 26 height 33
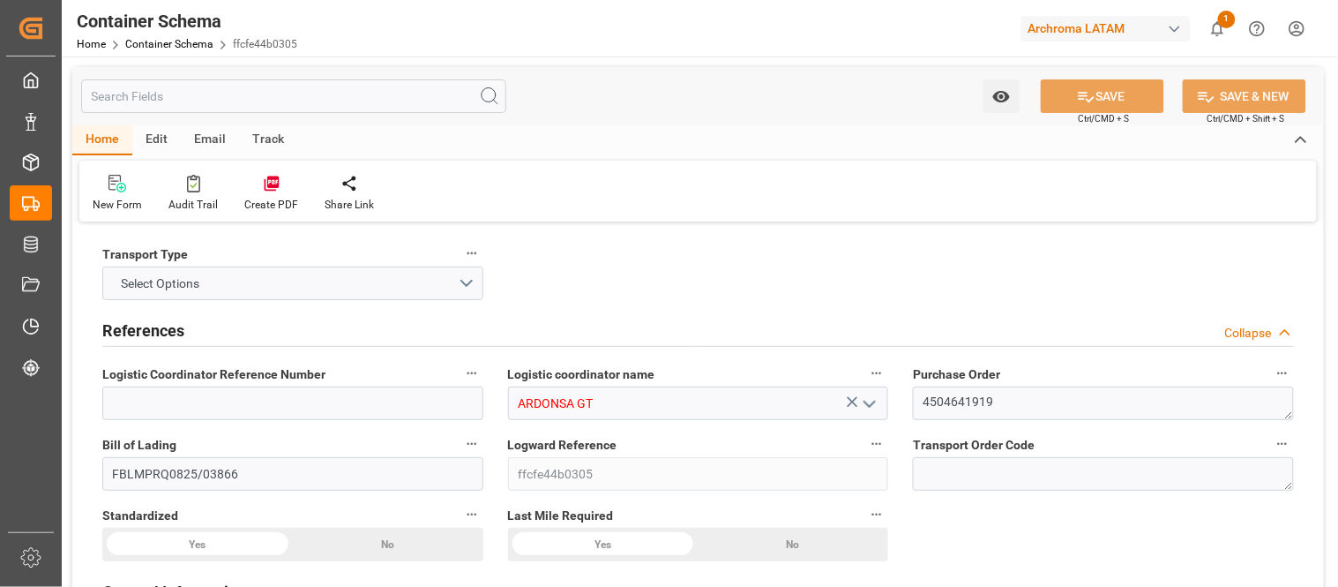
type input "0"
type input "1"
type input "5"
type input "4600"
type input "4864"
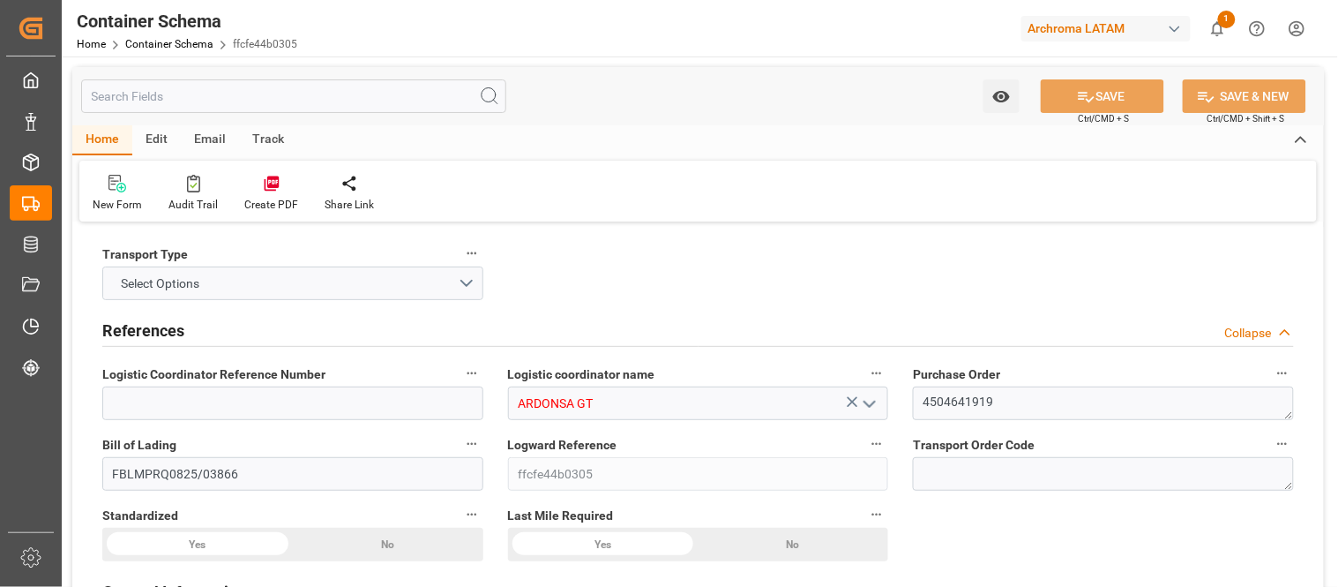
type input "Hapag Lloyd"
type input "Hapag Lloyd Aktiengesellschaft"
type input "INNSA"
type input "GTPRQ"
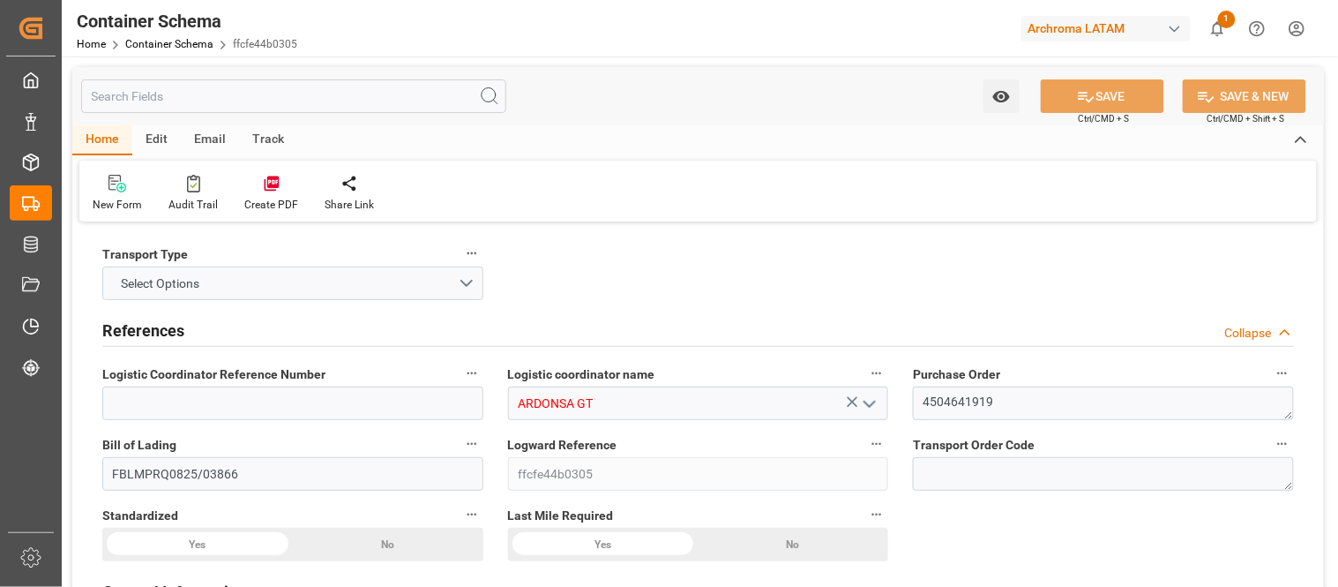
type input "9294850"
type input "05-08-2025 07:30"
type input "05-08-2025"
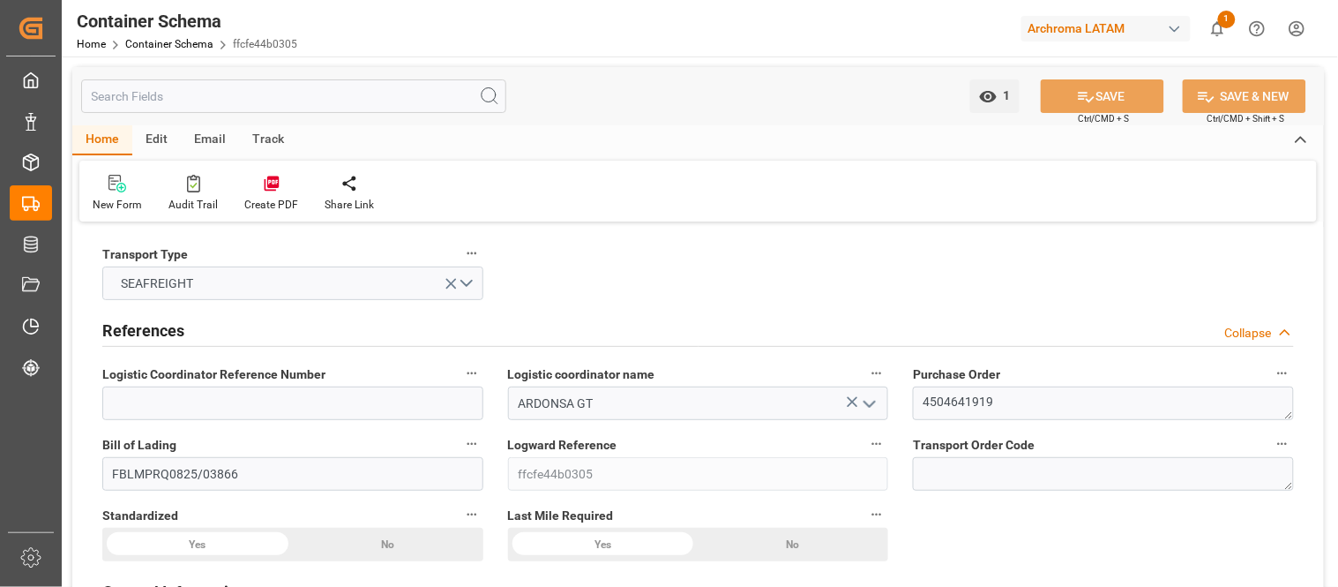
type input "15-10-2025"
type input "05-08-2025 00:00"
type input "08-08-2025 01:00"
type input "07-08-2025 00:00"
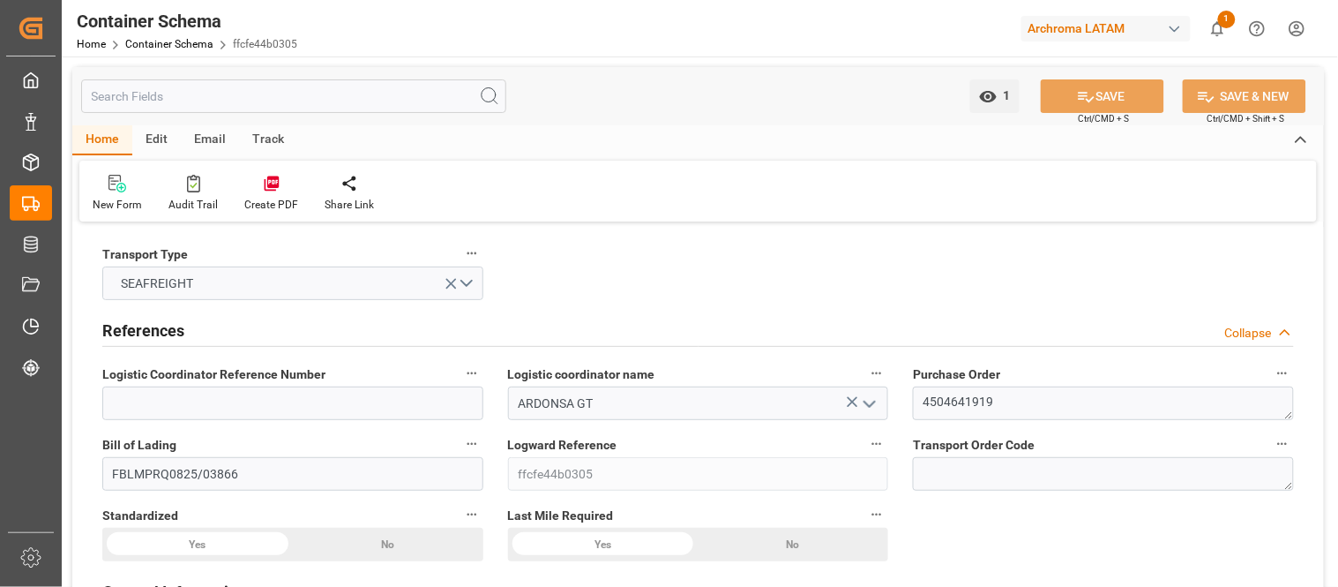
type input "12-10-2025 00:00"
type input "15-10-2025 04:00"
type input "22-10-2025 00:00"
type input "15-10-2025 04:00"
click at [280, 137] on div "Track" at bounding box center [268, 140] width 58 height 30
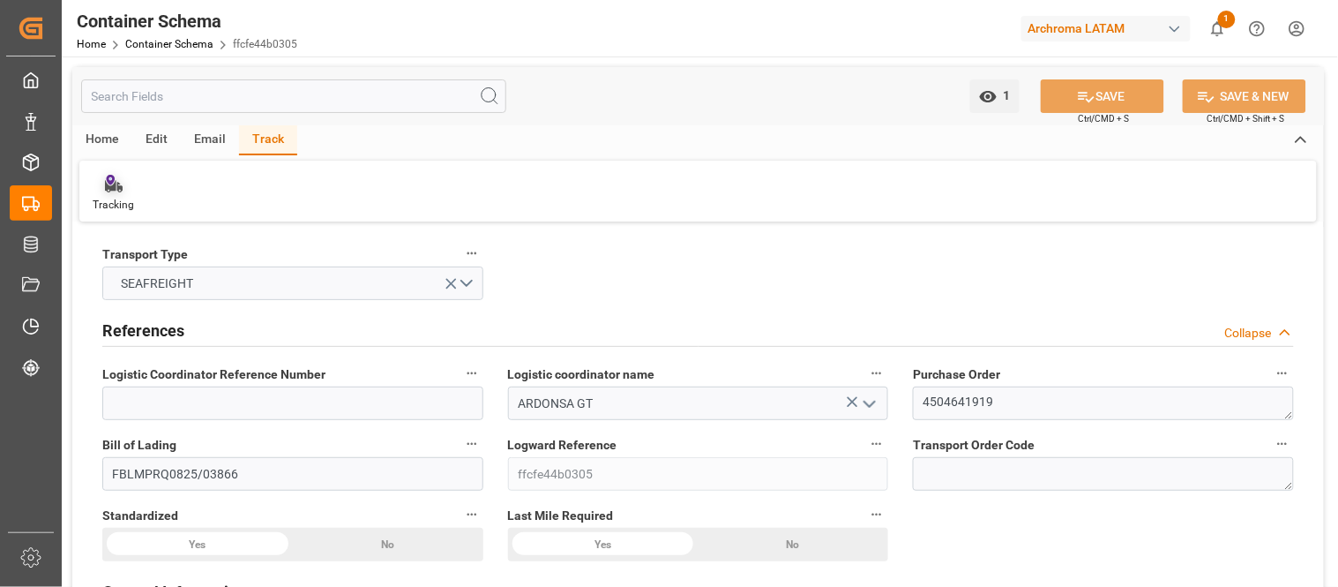
click at [110, 203] on div "Tracking" at bounding box center [113, 205] width 41 height 16
